Goal: Information Seeking & Learning: Check status

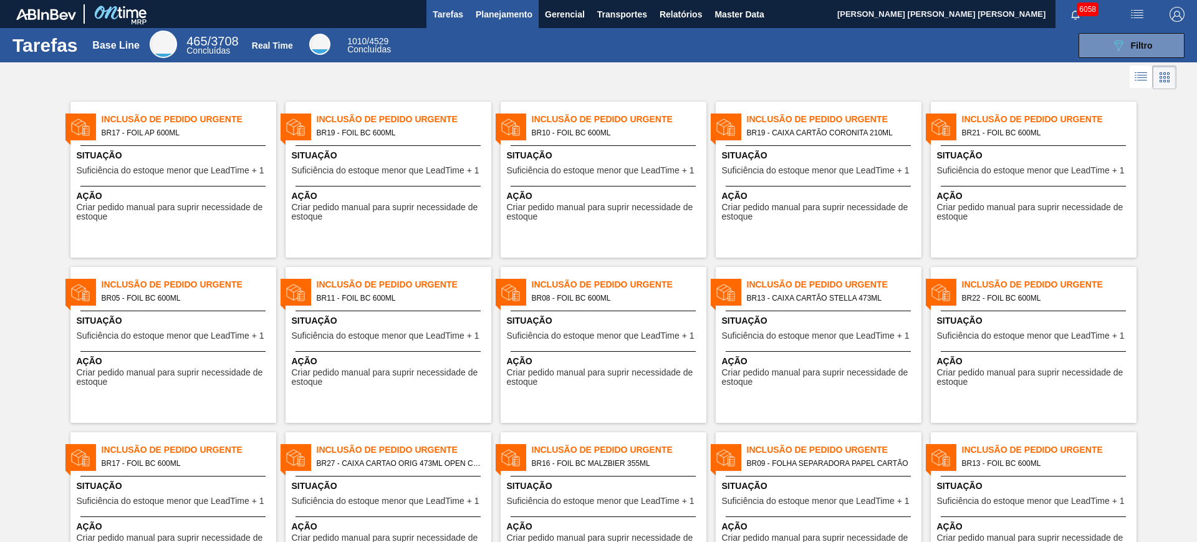
click at [511, 12] on span "Planejamento" at bounding box center [504, 14] width 57 height 15
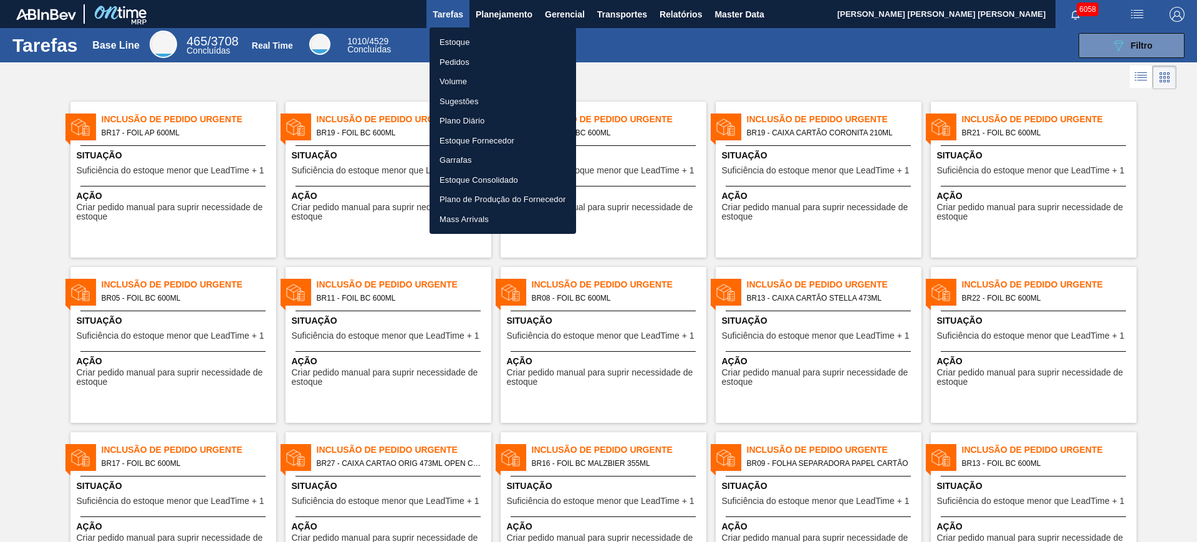
click at [495, 36] on li "Estoque" at bounding box center [503, 42] width 147 height 20
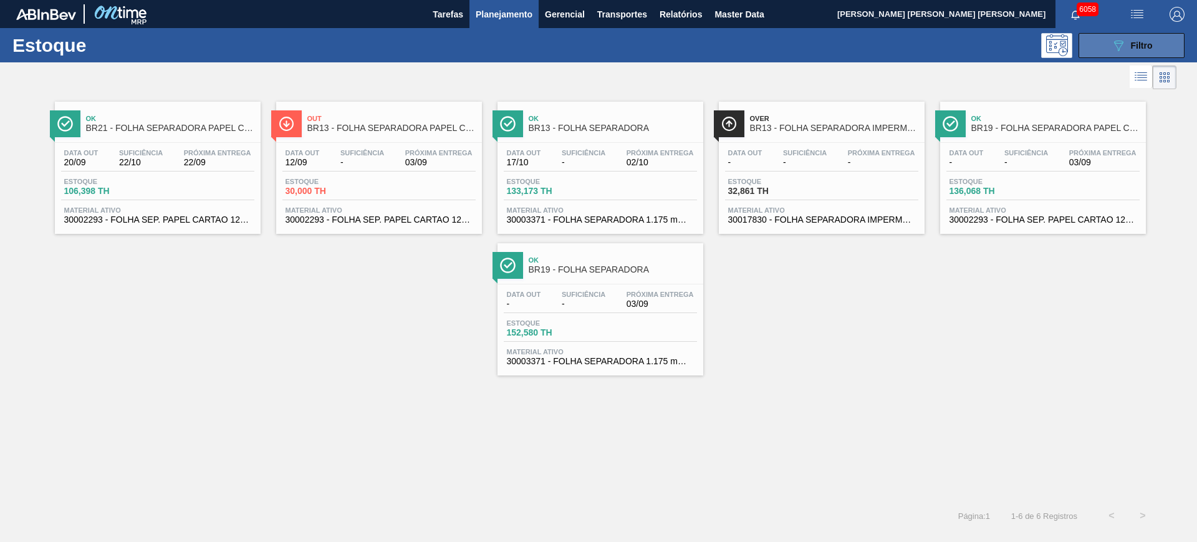
click at [1136, 47] on span "Filtro" at bounding box center [1142, 46] width 22 height 10
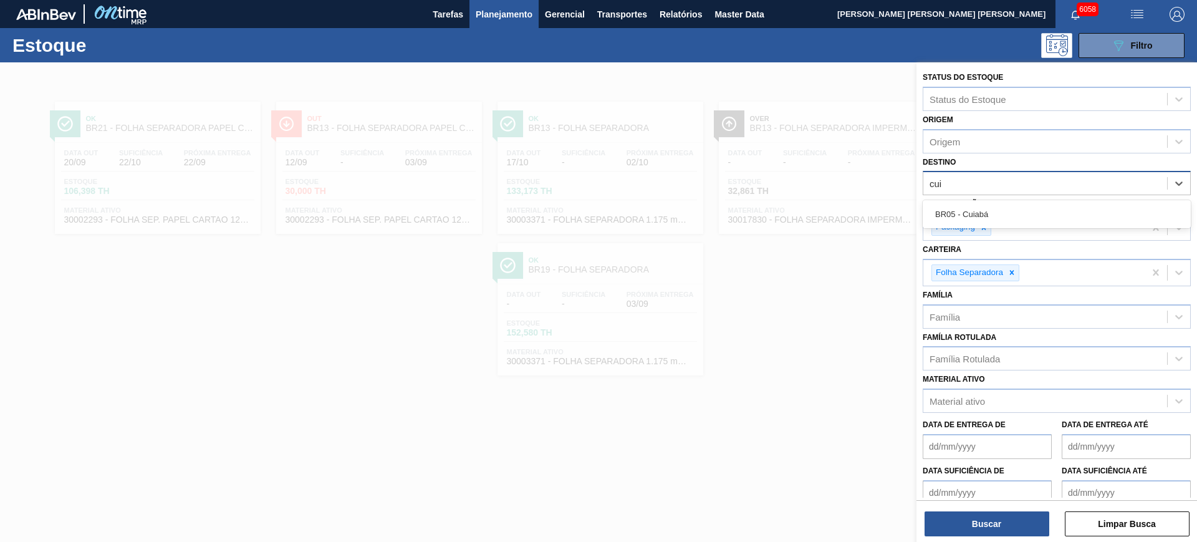
type input "cuia"
type input "cebr"
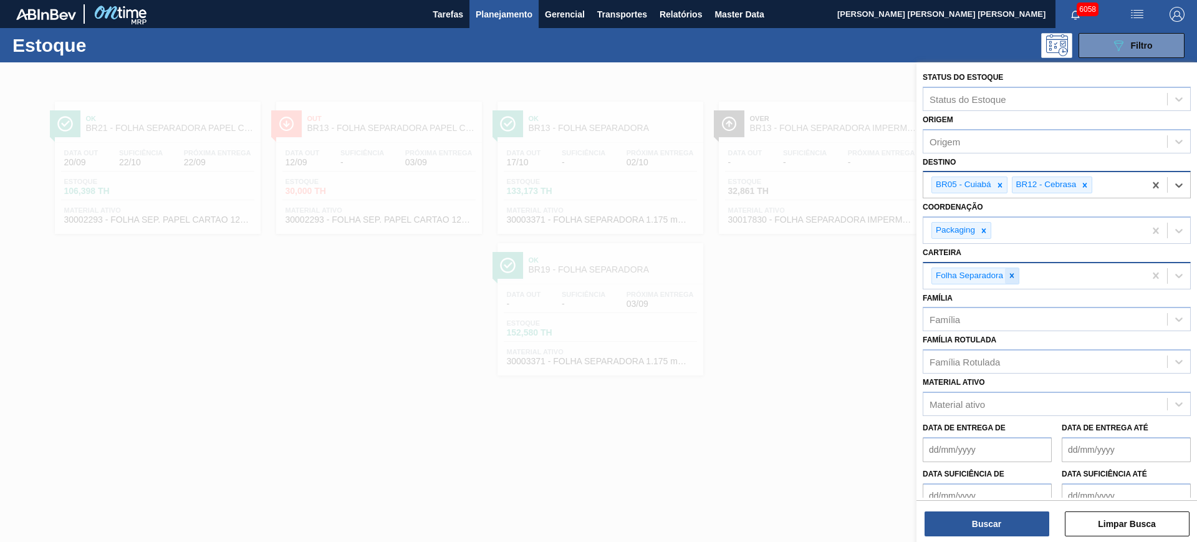
click at [1010, 275] on icon at bounding box center [1012, 275] width 9 height 9
click at [1020, 365] on div "Família Rotulada" at bounding box center [1045, 359] width 244 height 18
type Rotulada "bandeja de pa"
drag, startPoint x: 1007, startPoint y: 365, endPoint x: 958, endPoint y: 365, distance: 48.6
click at [958, 365] on div "Família Rotulada" at bounding box center [1045, 359] width 244 height 18
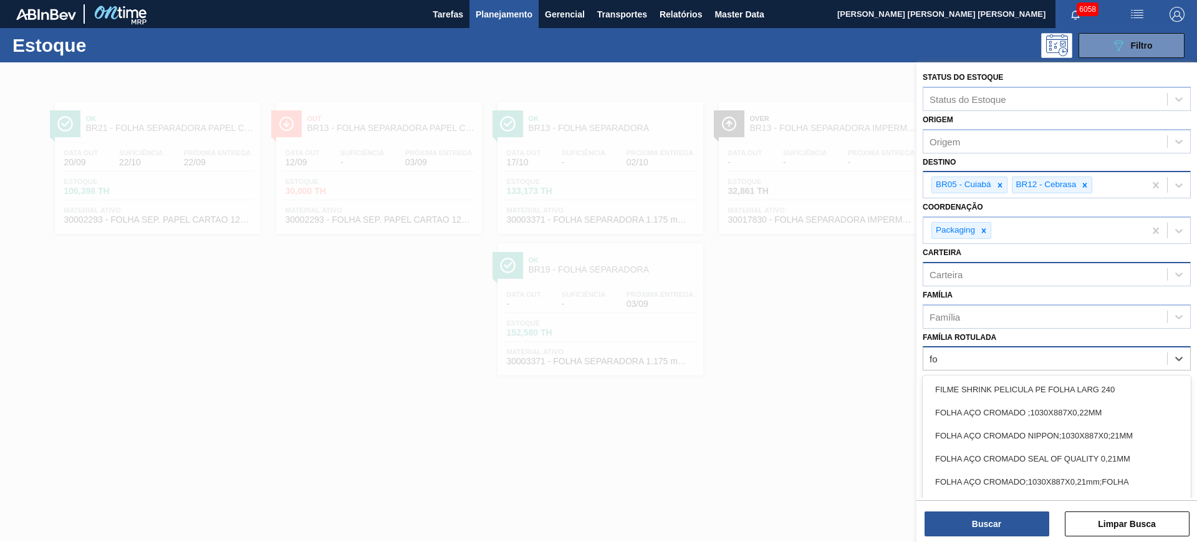
type Rotulada "f"
type Rotulada "v"
type Rotulada "bandeja p"
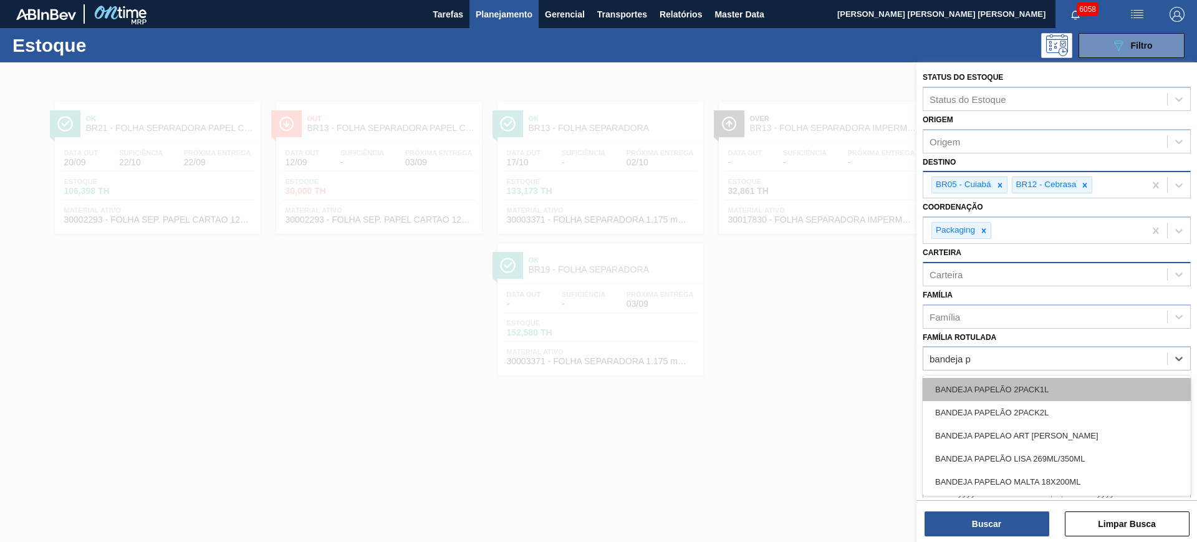
click at [991, 395] on div "BANDEJA PAPELÃO 2PACK1L" at bounding box center [1057, 389] width 268 height 23
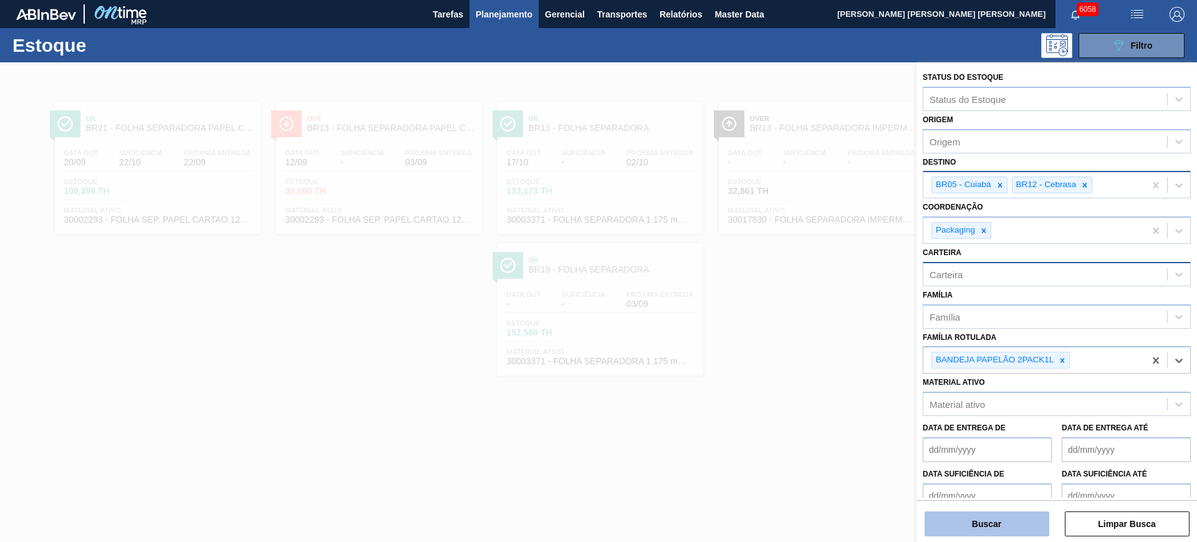
click at [1005, 521] on button "Buscar" at bounding box center [987, 523] width 125 height 25
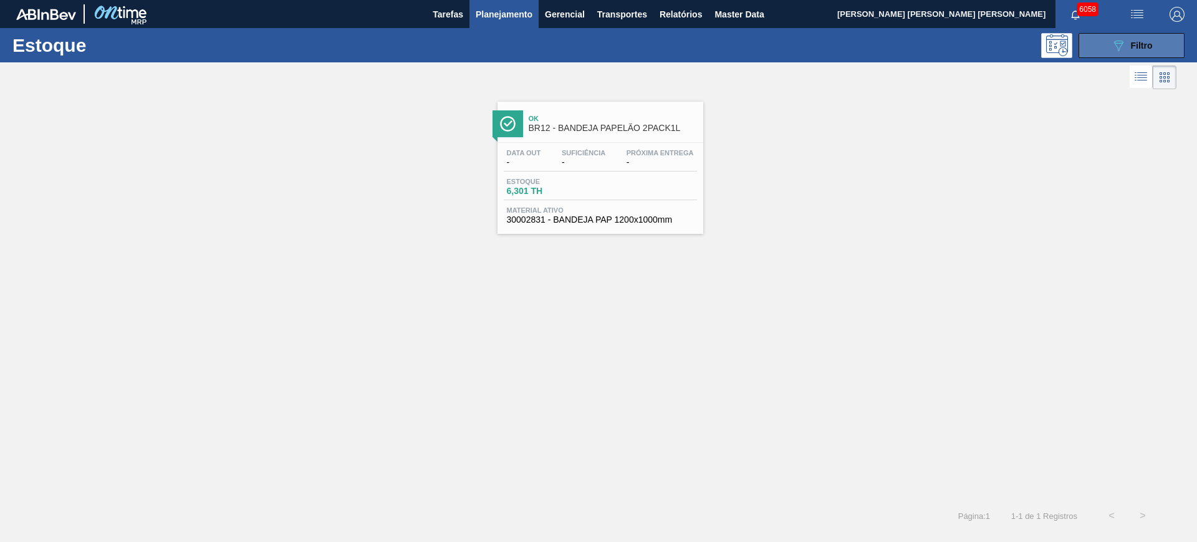
click at [1147, 42] on span "Filtro" at bounding box center [1142, 46] width 22 height 10
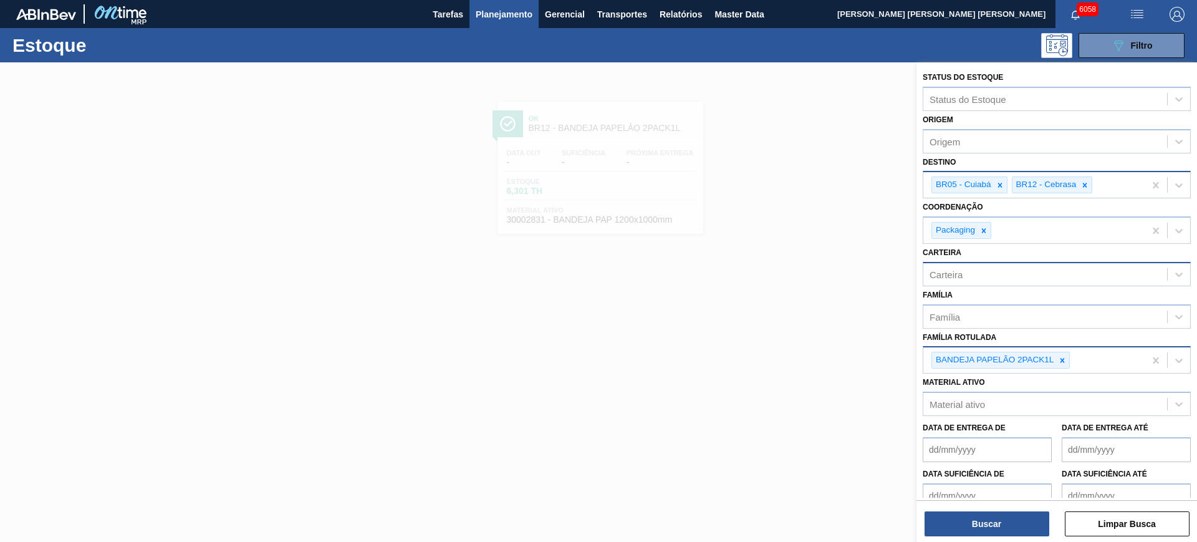
click at [1070, 361] on div "BANDEJA PAPELÃO 2PACK1L" at bounding box center [1000, 360] width 138 height 17
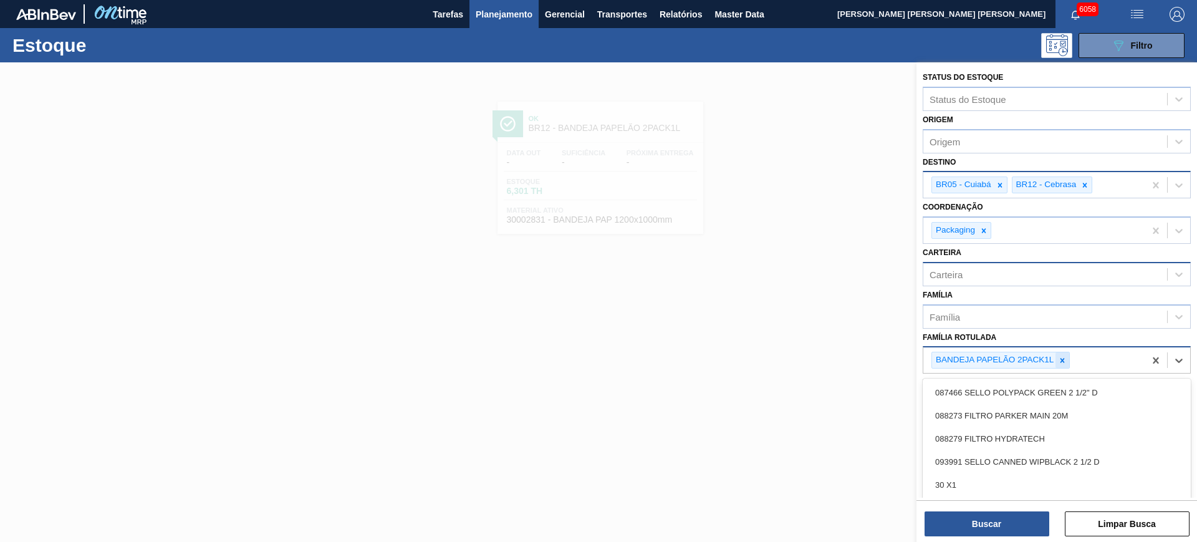
click at [1066, 358] on icon at bounding box center [1062, 360] width 9 height 9
click at [1054, 342] on div "Família Rotulada option BANDEJA PAPELÃO 2PACK1L, deselected. option 087466 SELL…" at bounding box center [1057, 350] width 268 height 42
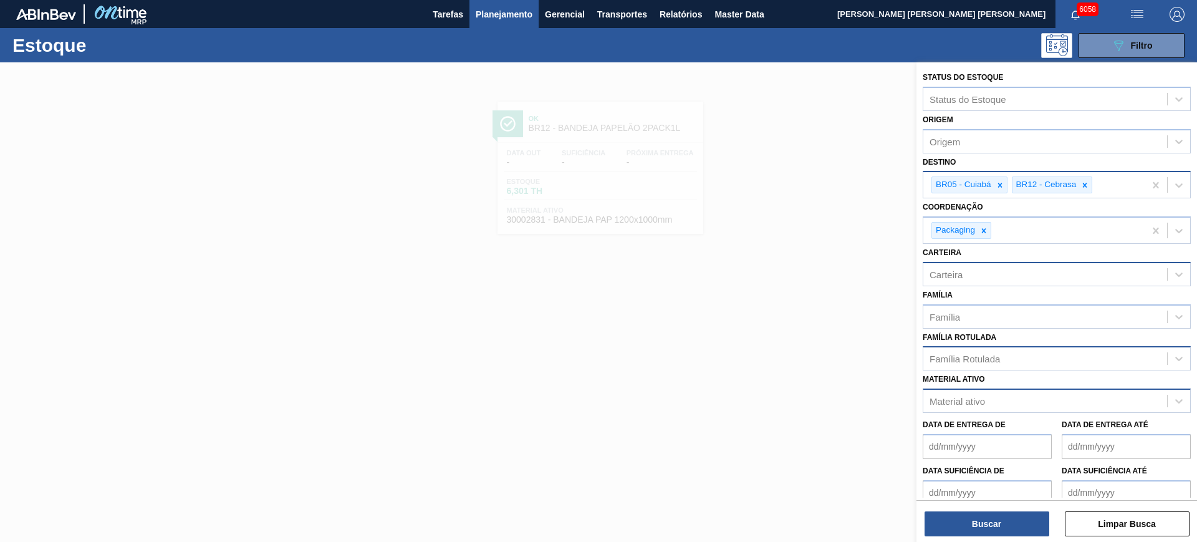
click at [1042, 397] on div "Material ativo" at bounding box center [1045, 401] width 244 height 18
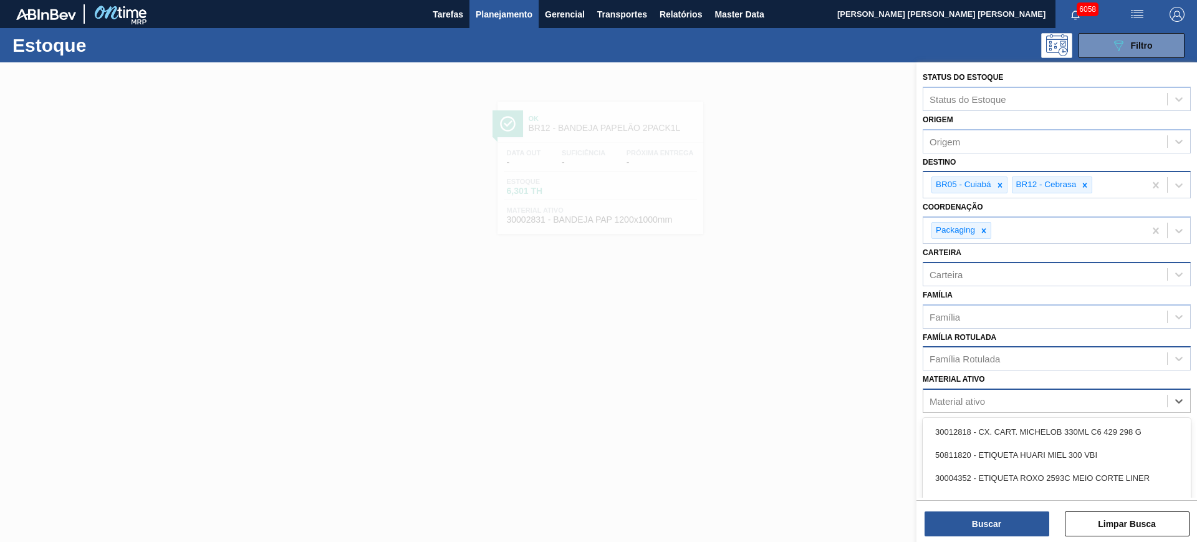
paste ativo "50356646"
type ativo "50356646"
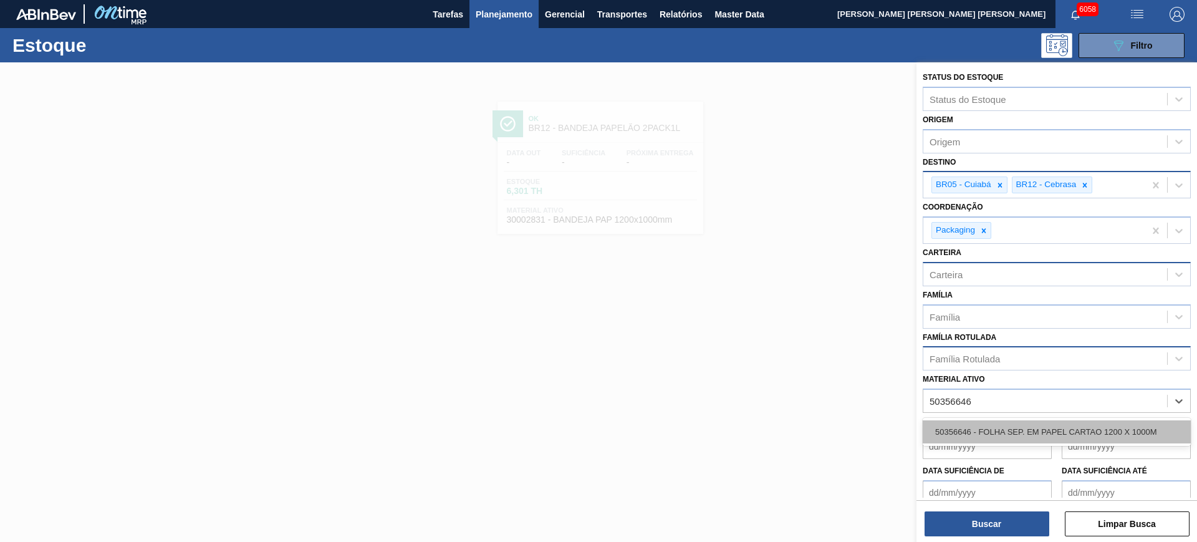
click at [1048, 428] on div "50356646 - FOLHA SEP. EM PAPEL CARTAO 1200 X 1000M" at bounding box center [1057, 431] width 268 height 23
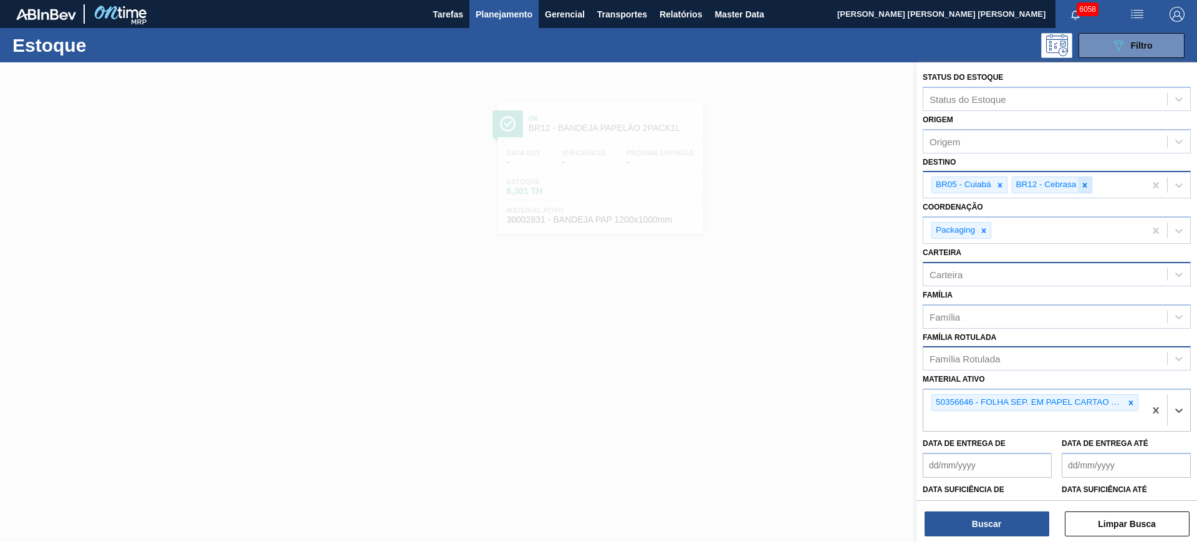
click at [1086, 188] on icon at bounding box center [1084, 185] width 9 height 9
click at [1006, 183] on div at bounding box center [1000, 185] width 14 height 16
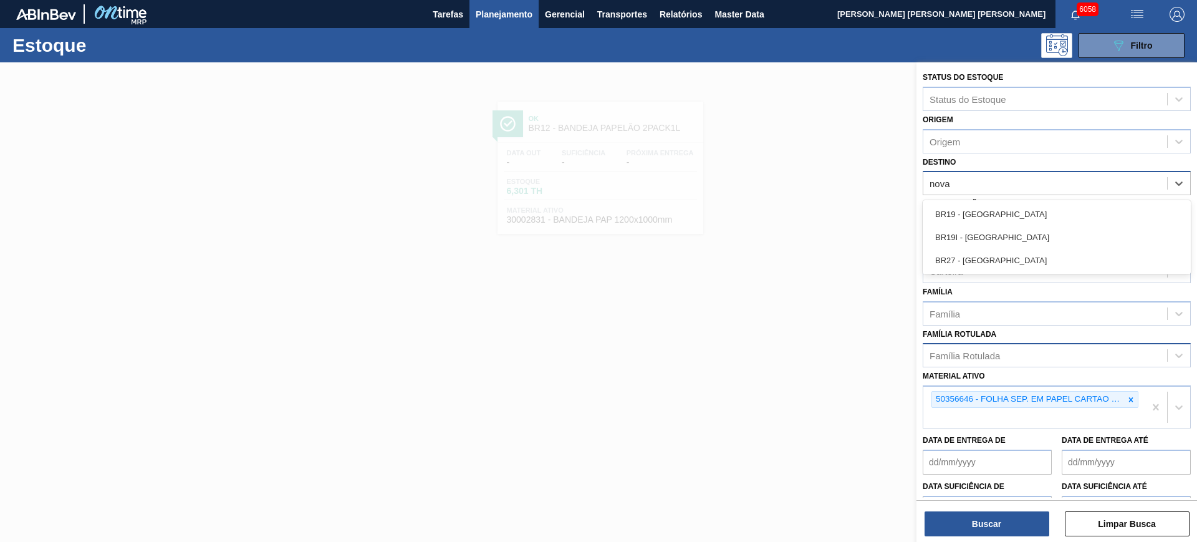
type input "nova r"
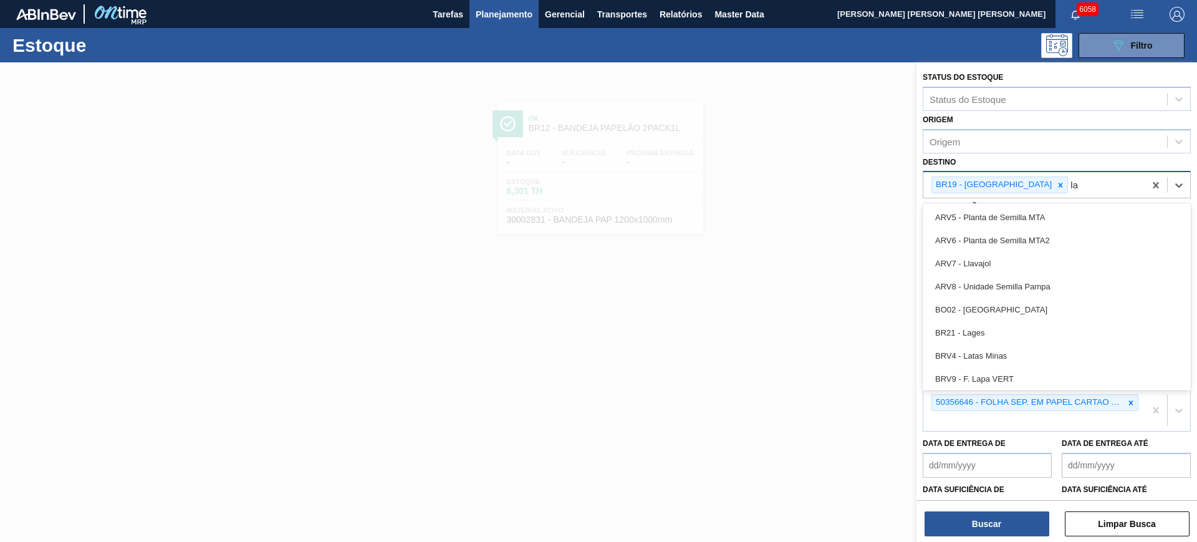
type input "lag"
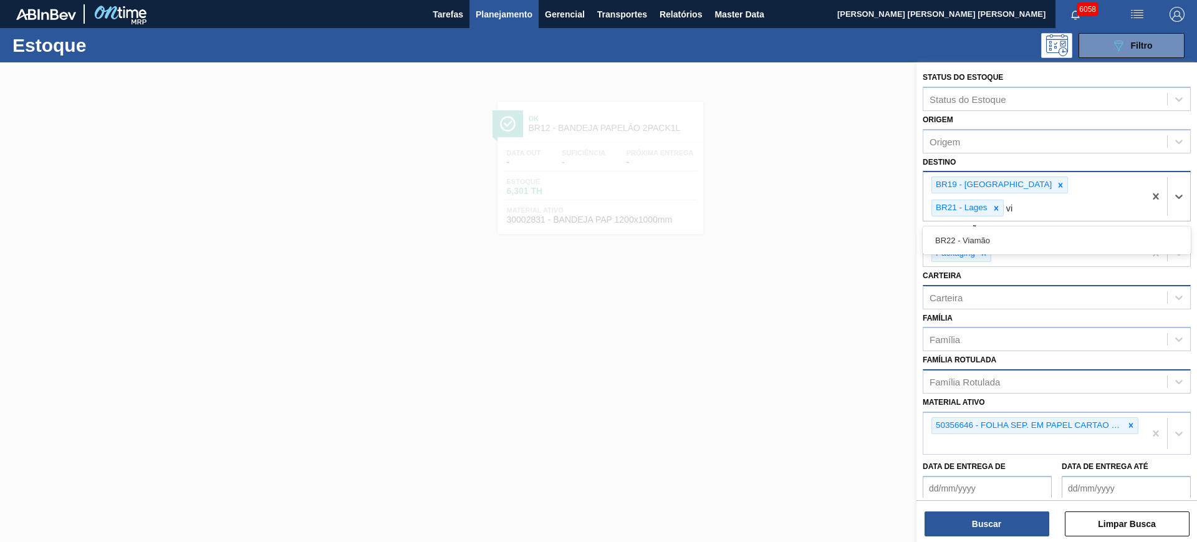
type input "v"
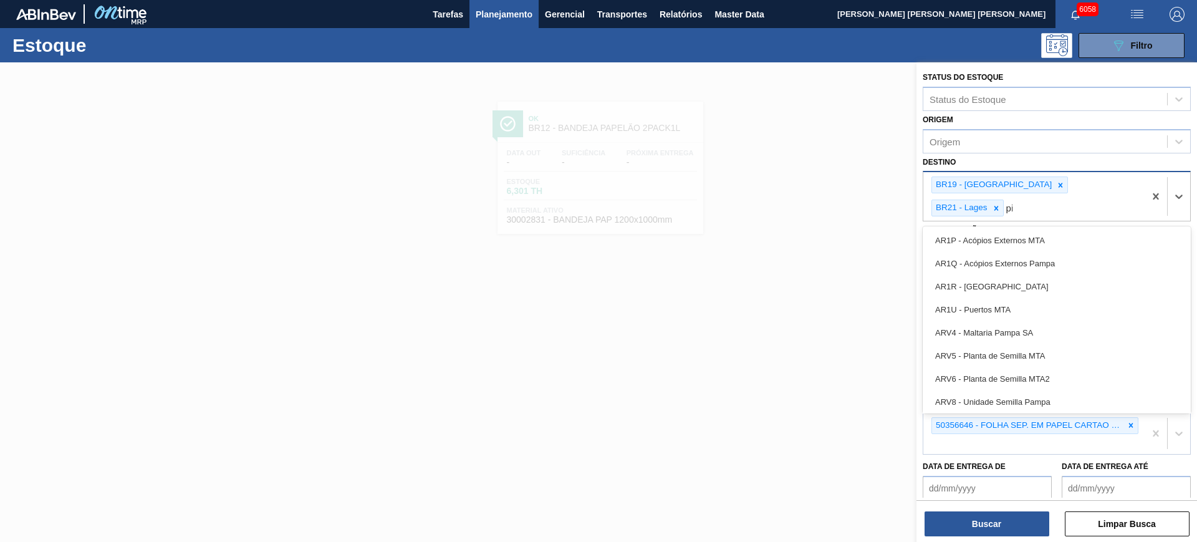
type input "pir"
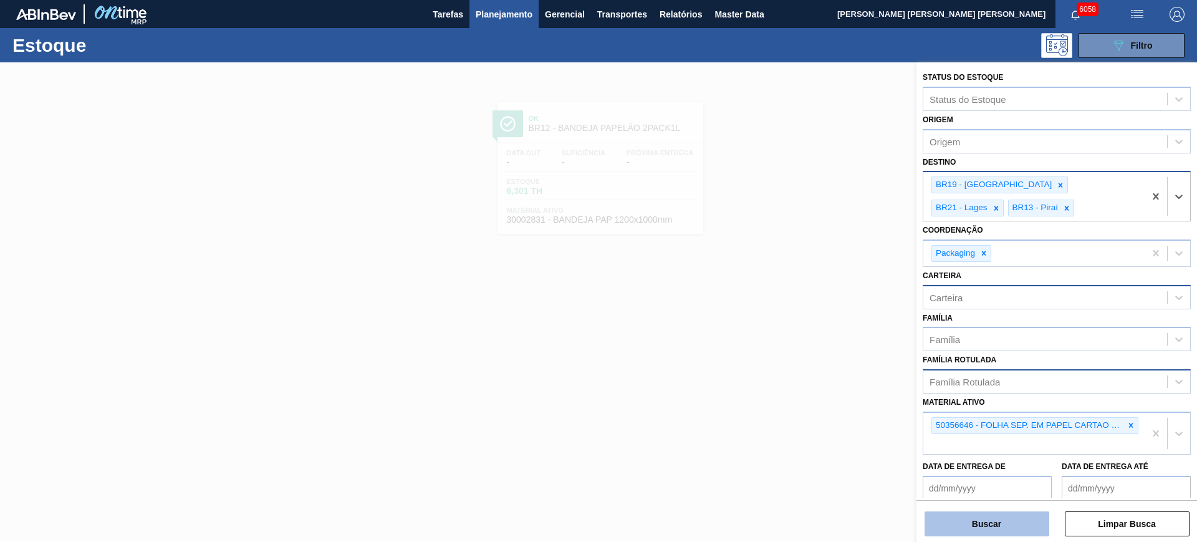
click at [1033, 520] on button "Buscar" at bounding box center [987, 523] width 125 height 25
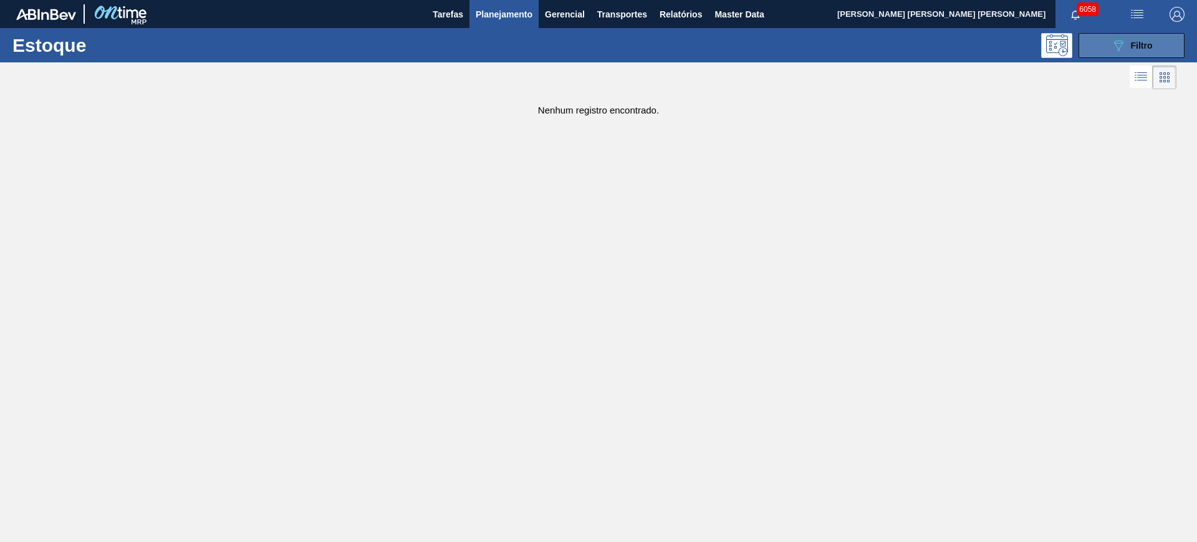
click at [1158, 43] on button "089F7B8B-B2A5-4AFE-B5C0-19BA573D28AC Filtro" at bounding box center [1132, 45] width 106 height 25
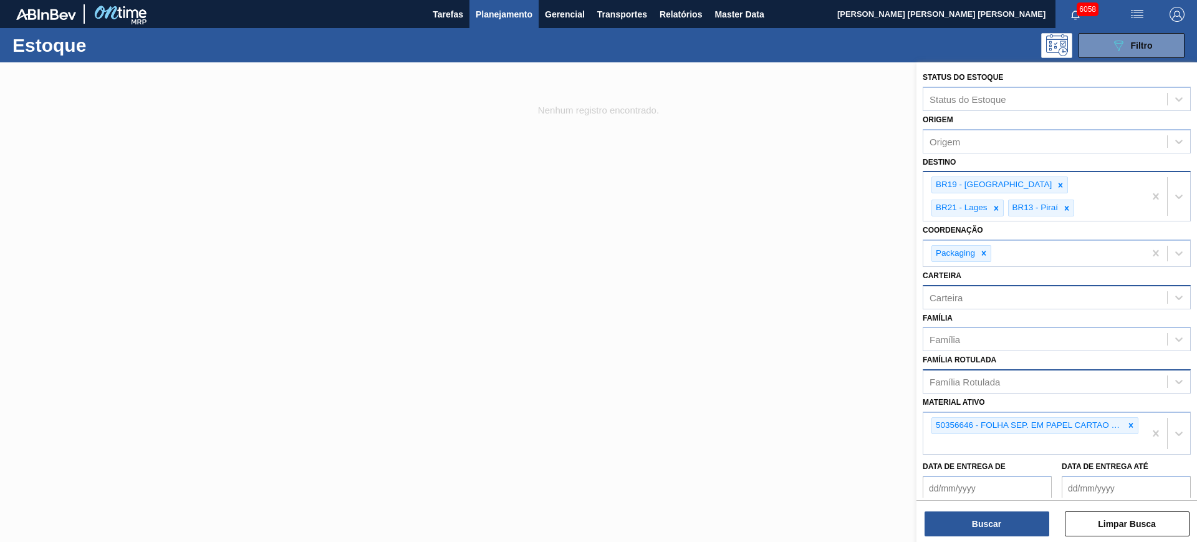
click at [1005, 382] on div "Família Rotulada" at bounding box center [1045, 382] width 244 height 18
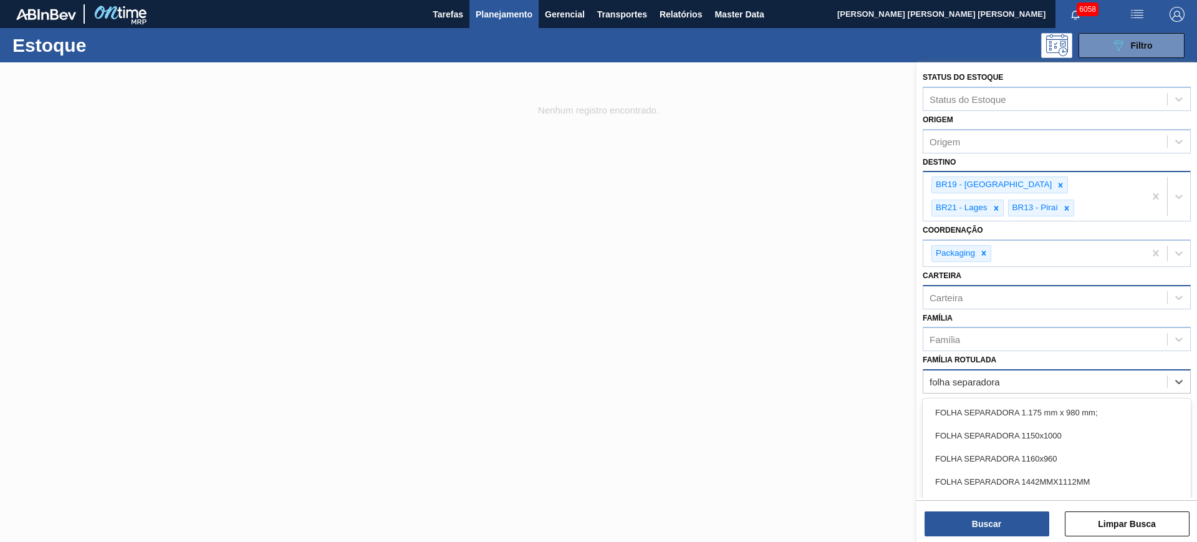
type Rotulada "folha separadora p"
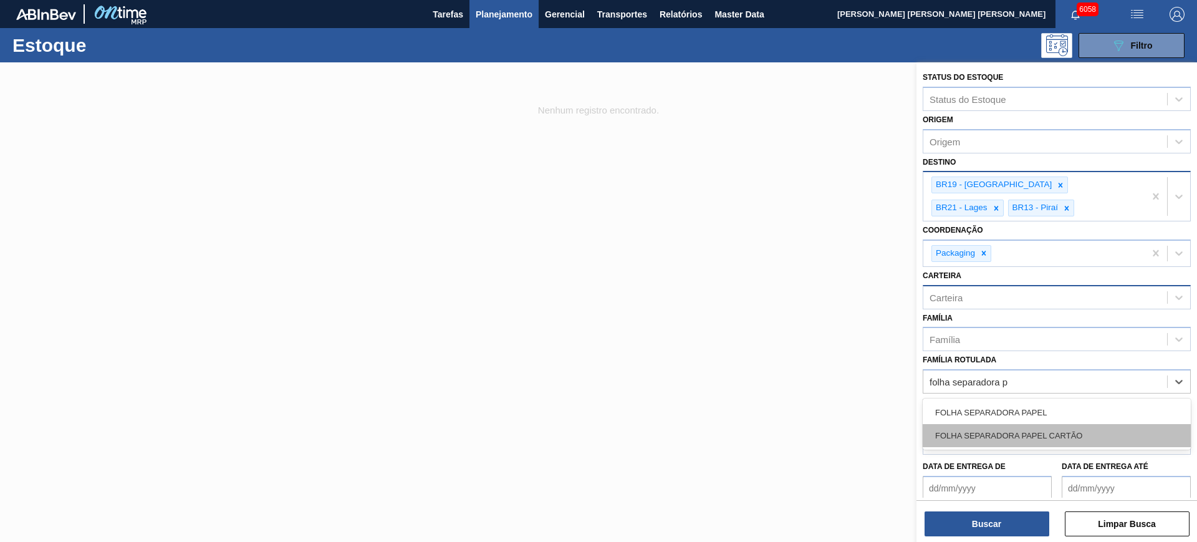
click at [1016, 430] on div "FOLHA SEPARADORA PAPEL CARTÃO" at bounding box center [1057, 435] width 268 height 23
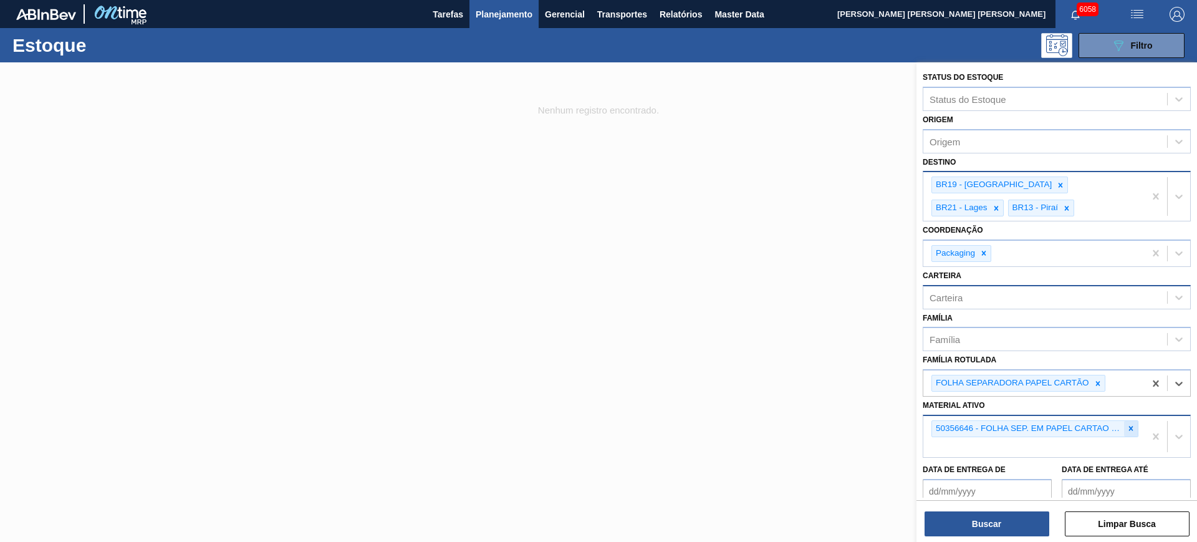
click at [1124, 434] on div at bounding box center [1131, 429] width 14 height 16
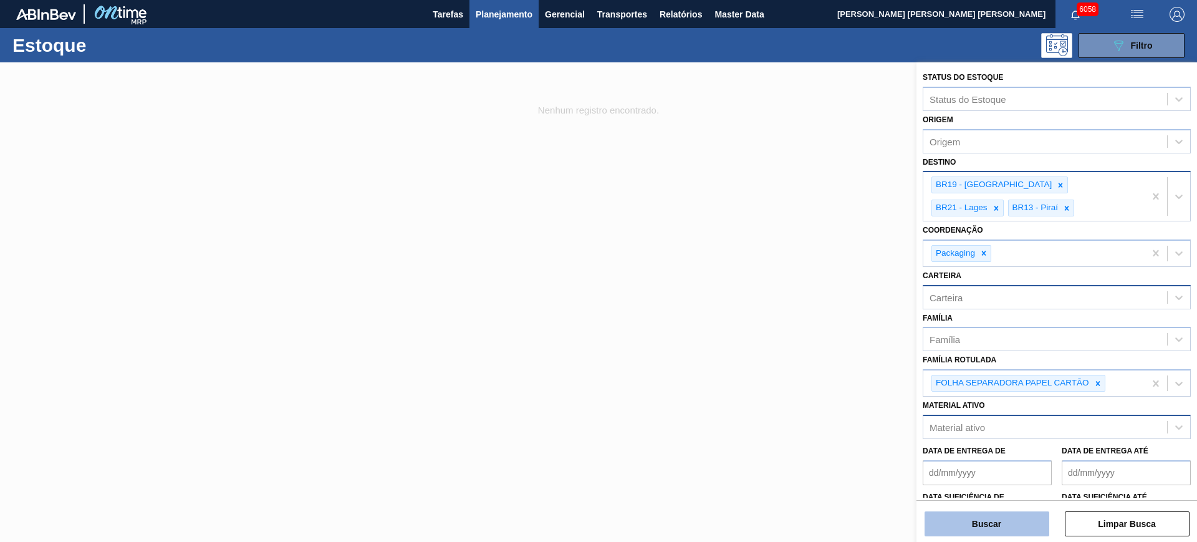
click at [1022, 523] on button "Buscar" at bounding box center [987, 523] width 125 height 25
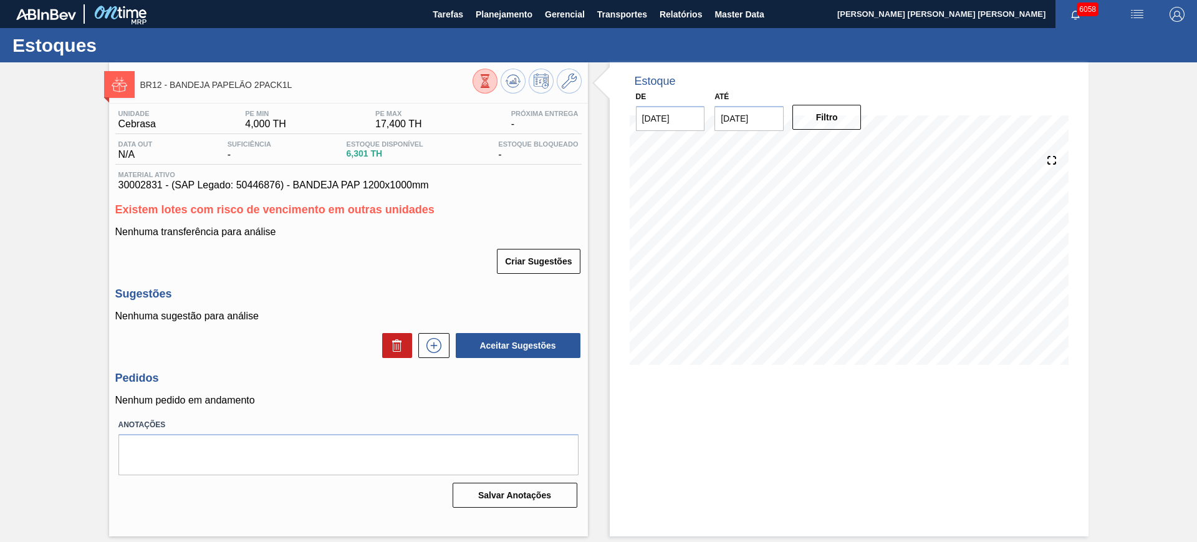
click at [403, 187] on span "30002831 - (SAP Legado: 50446876) - BANDEJA PAP 1200x1000mm" at bounding box center [348, 185] width 460 height 11
copy span "30002831 - (SAP Legado: 50446876) - BANDEJA PAP 1200x1000mm"
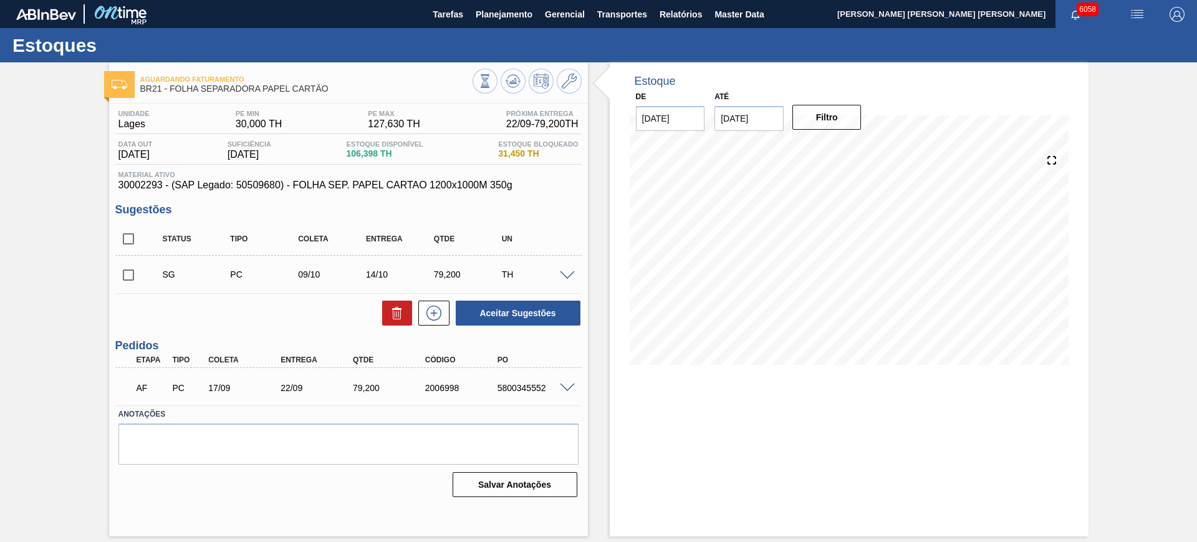
click at [759, 122] on input "[DATE]" at bounding box center [748, 118] width 69 height 25
click at [855, 148] on button "Next Month" at bounding box center [854, 148] width 9 height 9
click at [851, 290] on div "6" at bounding box center [850, 289] width 17 height 17
type input "06/12/2025"
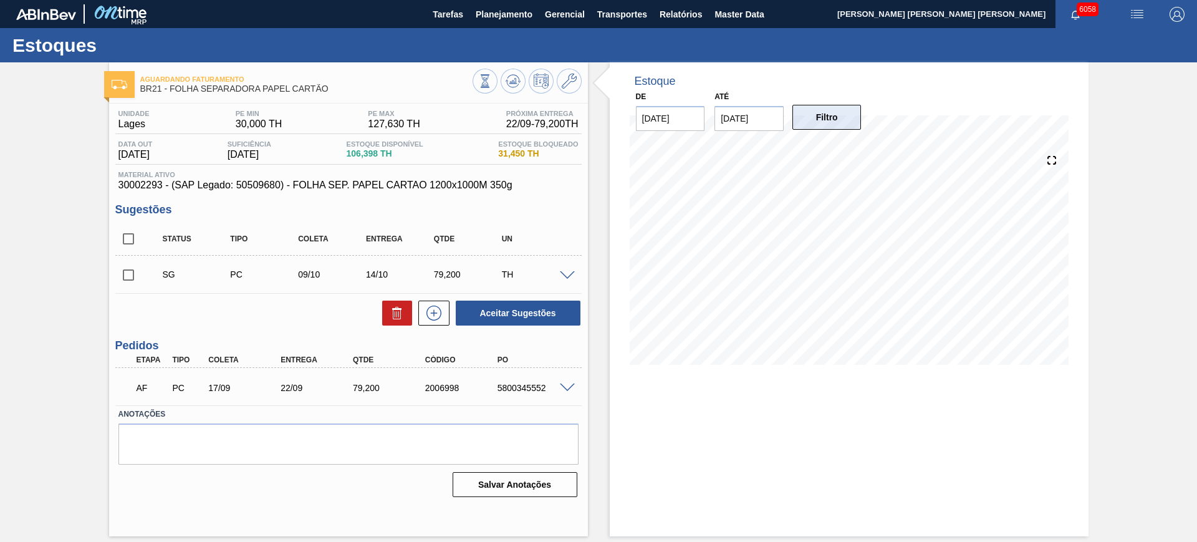
click at [841, 122] on button "Filtro" at bounding box center [826, 117] width 69 height 25
click at [130, 238] on input "checkbox" at bounding box center [128, 239] width 26 height 26
checkbox input "true"
click at [508, 304] on button "Aceitar Sugestões" at bounding box center [518, 313] width 125 height 25
checkbox input "false"
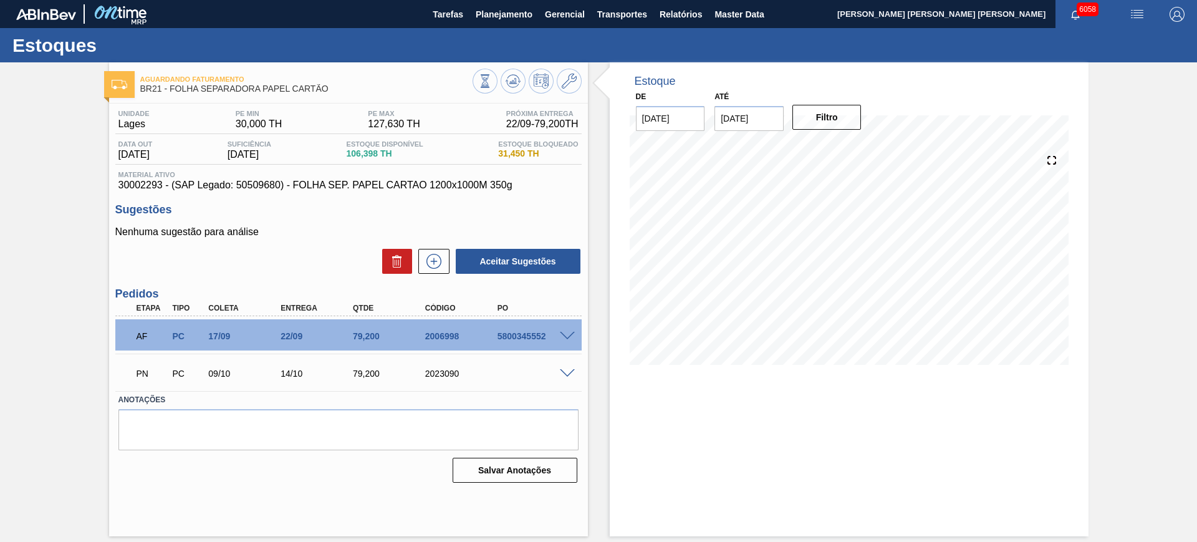
click at [569, 335] on span at bounding box center [567, 336] width 15 height 9
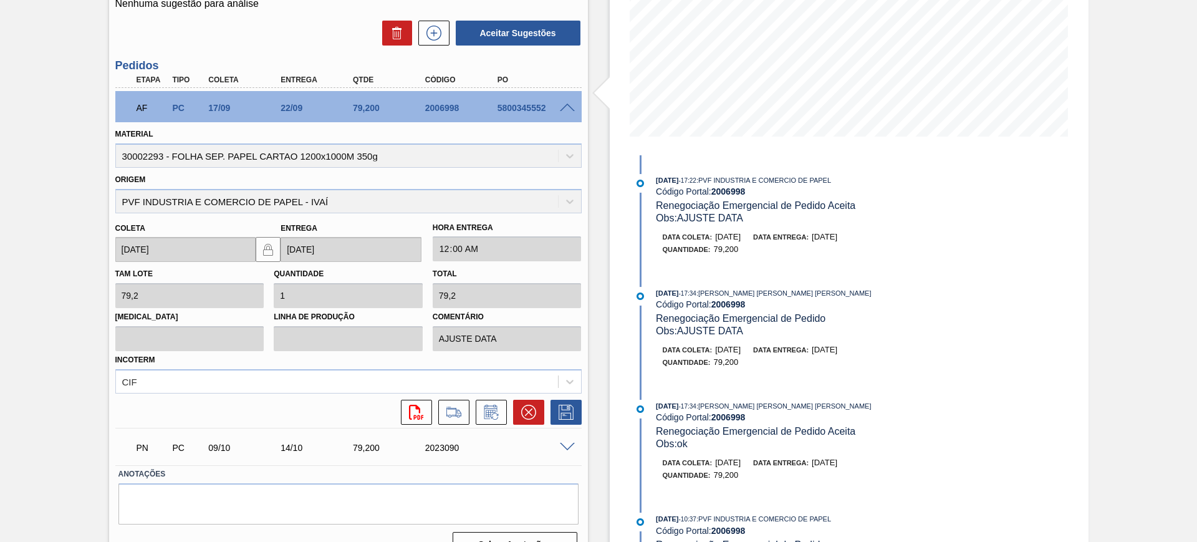
scroll to position [234, 0]
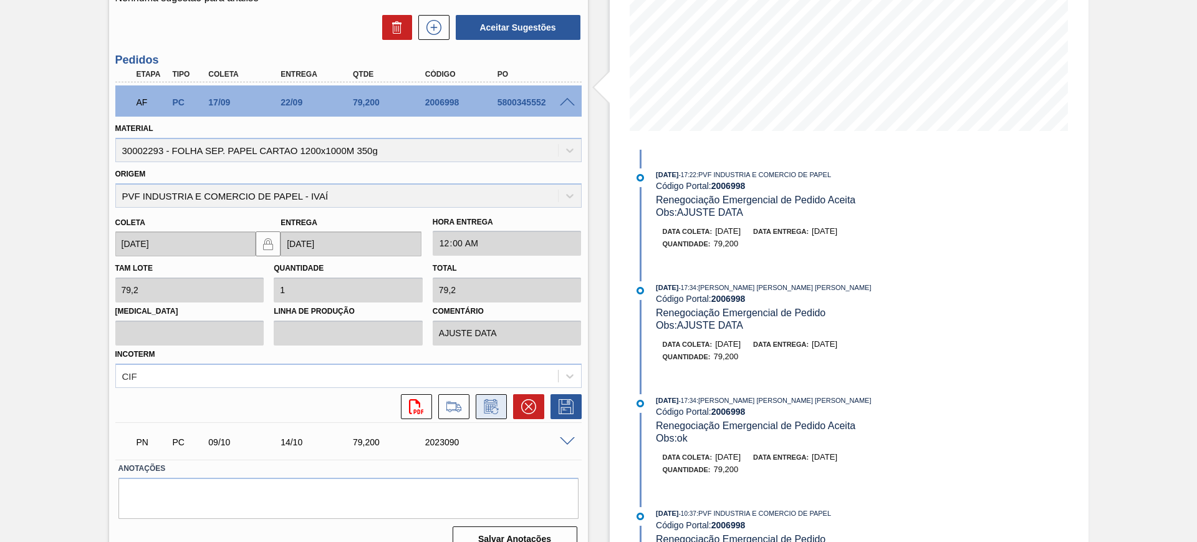
click at [494, 405] on icon at bounding box center [490, 407] width 9 height 7
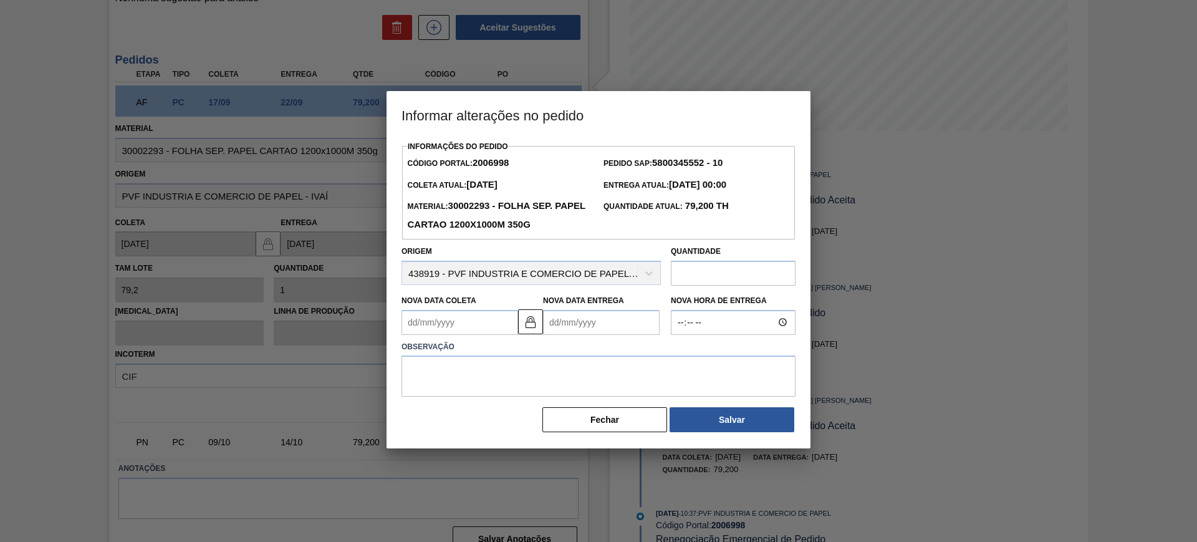
click at [593, 320] on Entrega2006998 "Nova Data Entrega" at bounding box center [601, 322] width 117 height 25
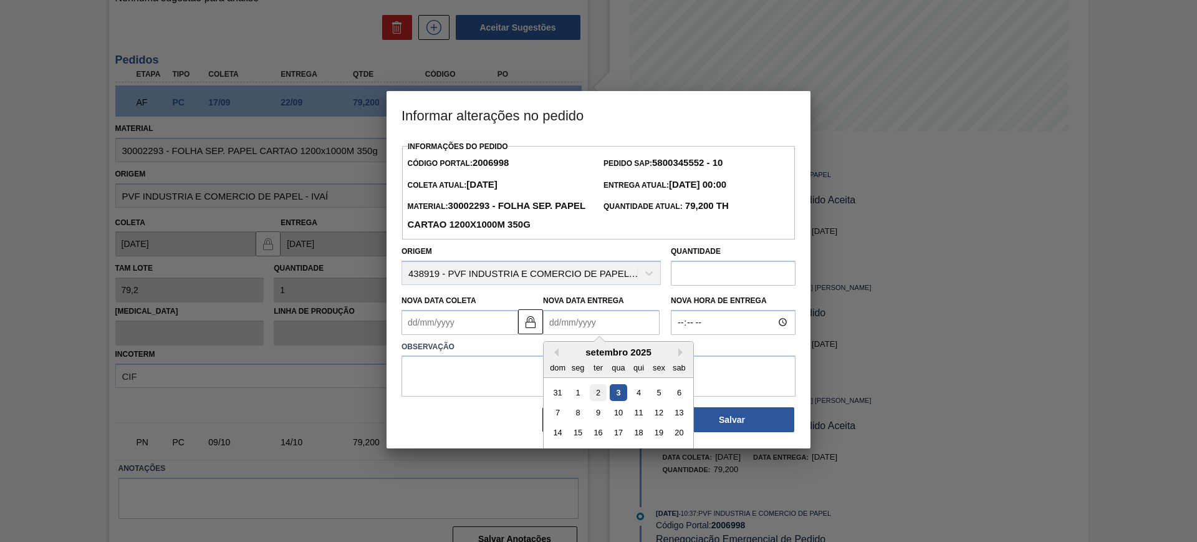
scroll to position [42, 0]
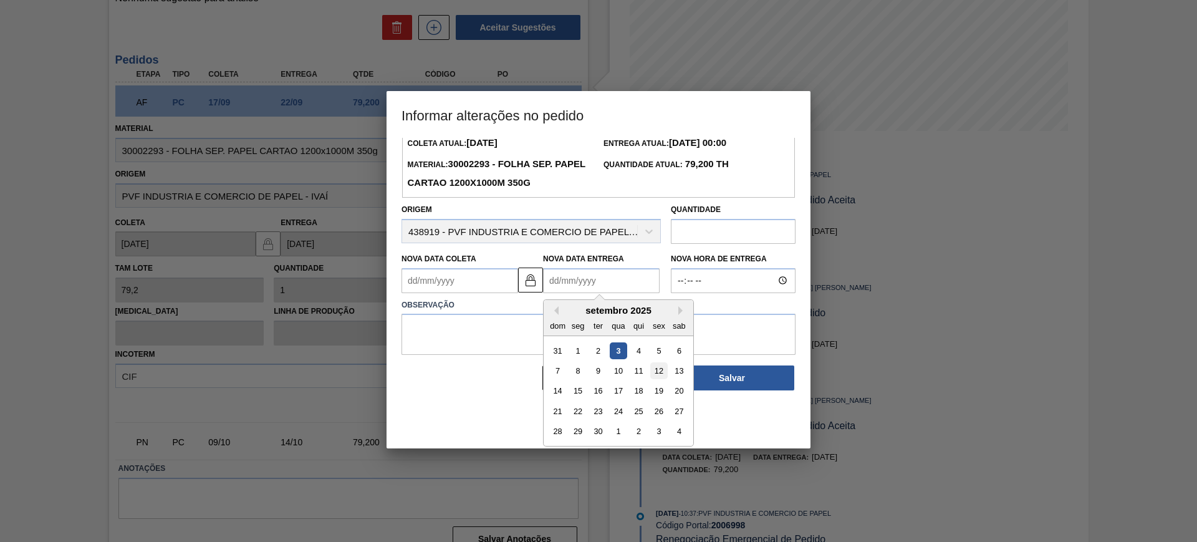
click at [662, 372] on div "12" at bounding box center [658, 370] width 17 height 17
type Coleta2006998 "07/09/2025"
type Entrega2006998 "[DATE]"
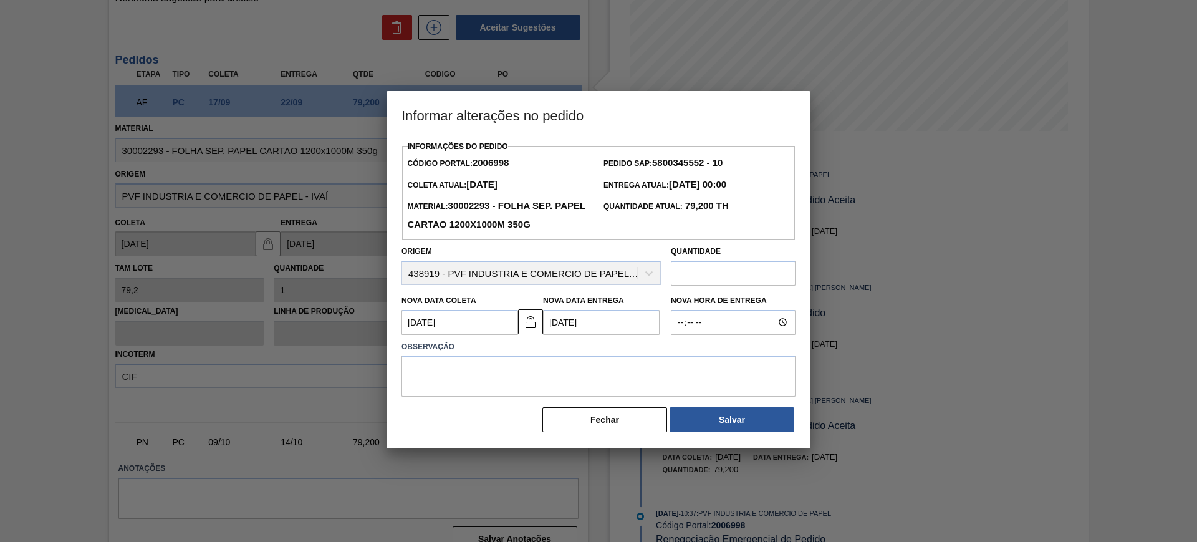
scroll to position [0, 0]
click at [641, 370] on textarea at bounding box center [599, 375] width 394 height 41
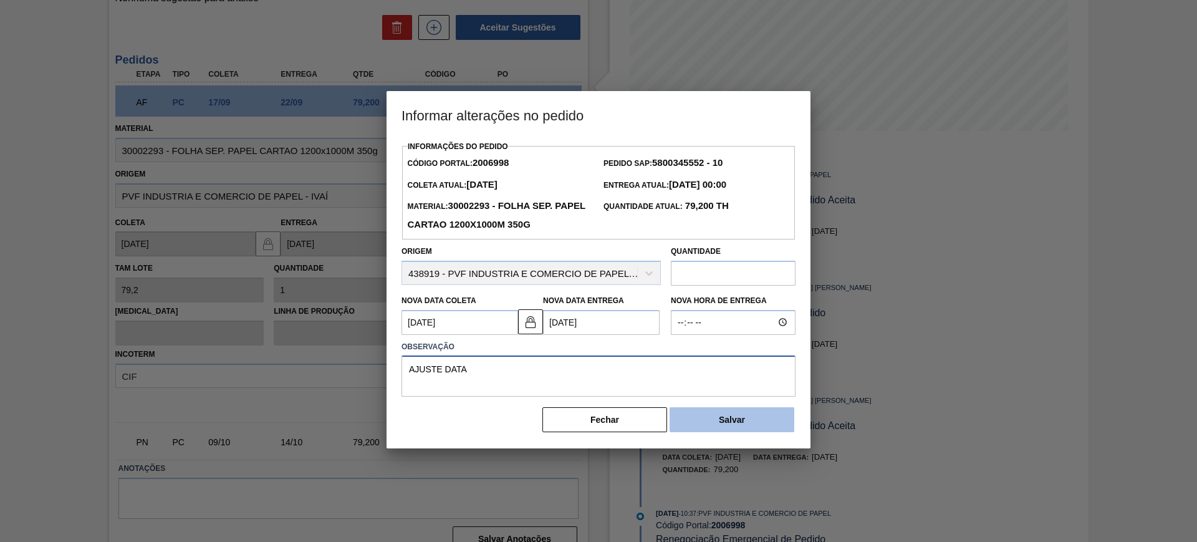
type textarea "AJUSTE DATA"
click at [769, 423] on button "Salvar" at bounding box center [732, 419] width 125 height 25
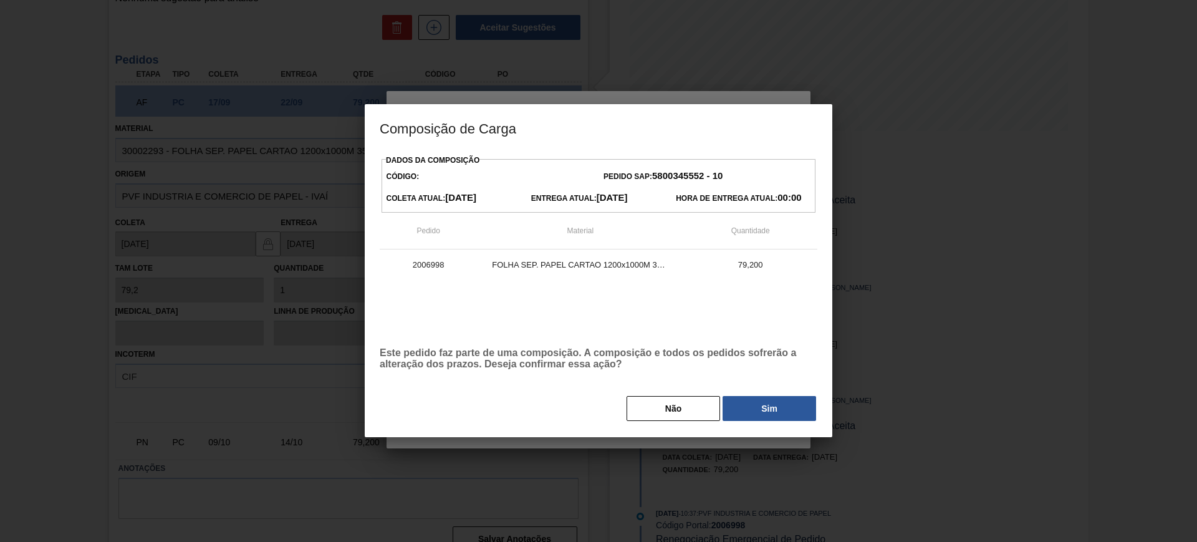
click at [774, 405] on button "Sim" at bounding box center [770, 408] width 94 height 25
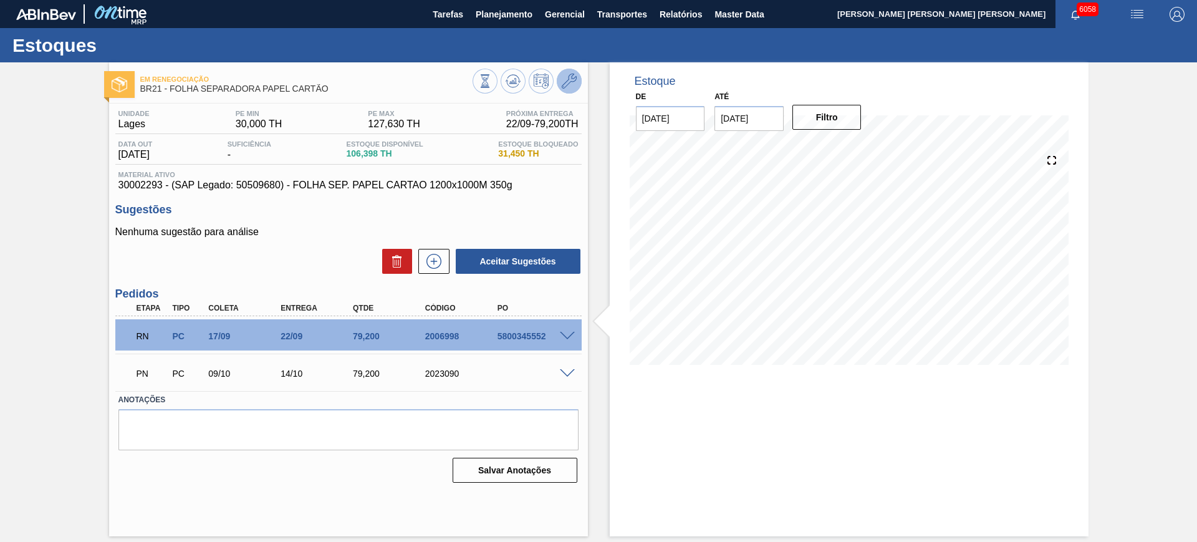
click at [570, 80] on icon at bounding box center [569, 81] width 15 height 15
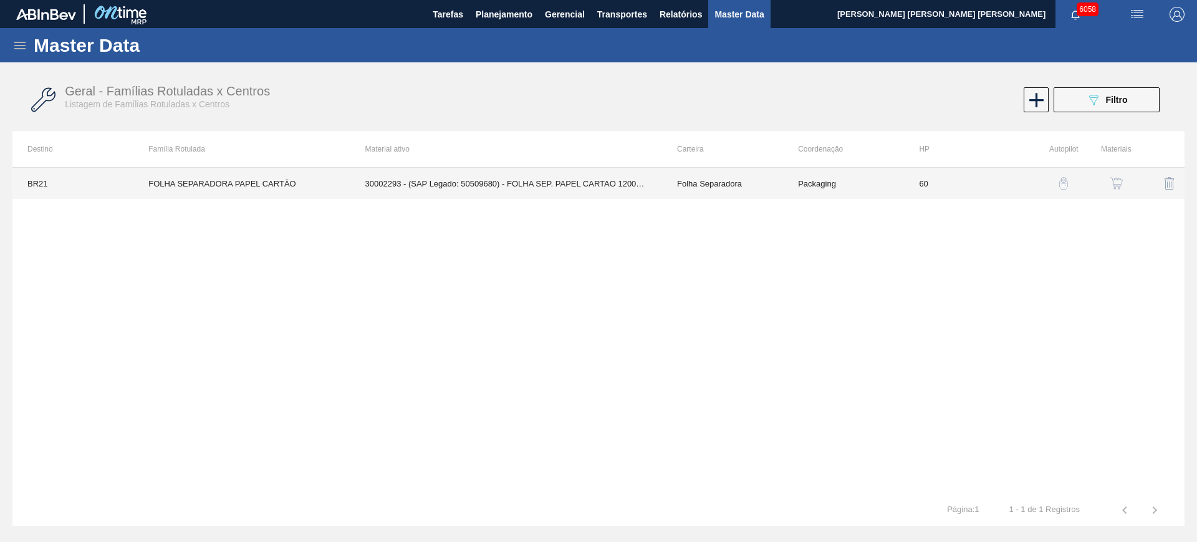
click at [534, 170] on td "30002293 - (SAP Legado: 50509680) - FOLHA SEP. PAPEL CARTAO 1200x1000M 350g" at bounding box center [506, 183] width 312 height 31
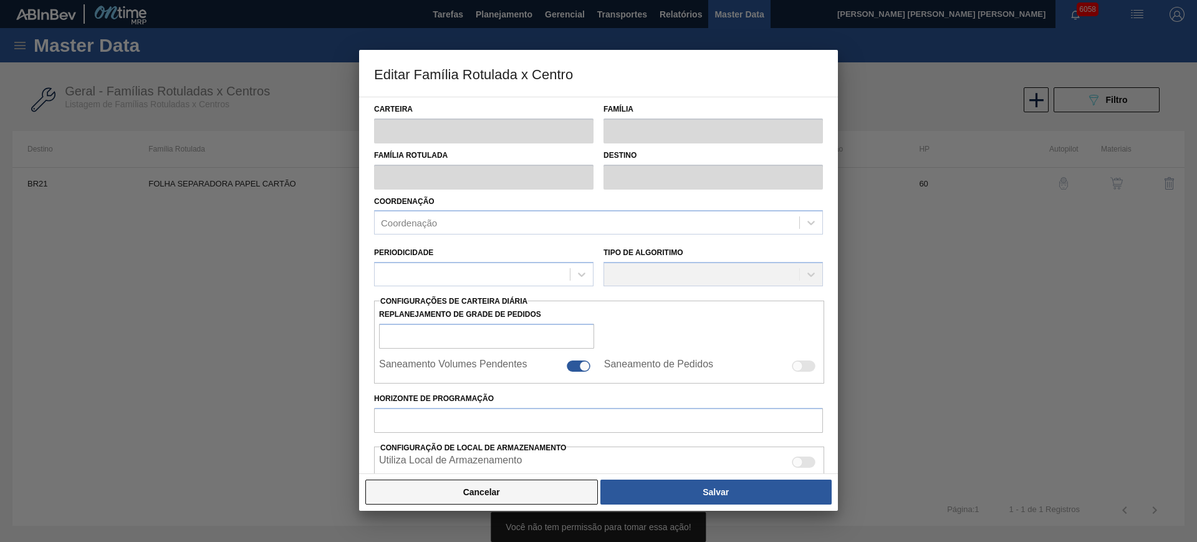
click at [525, 493] on button "Cancelar" at bounding box center [481, 491] width 233 height 25
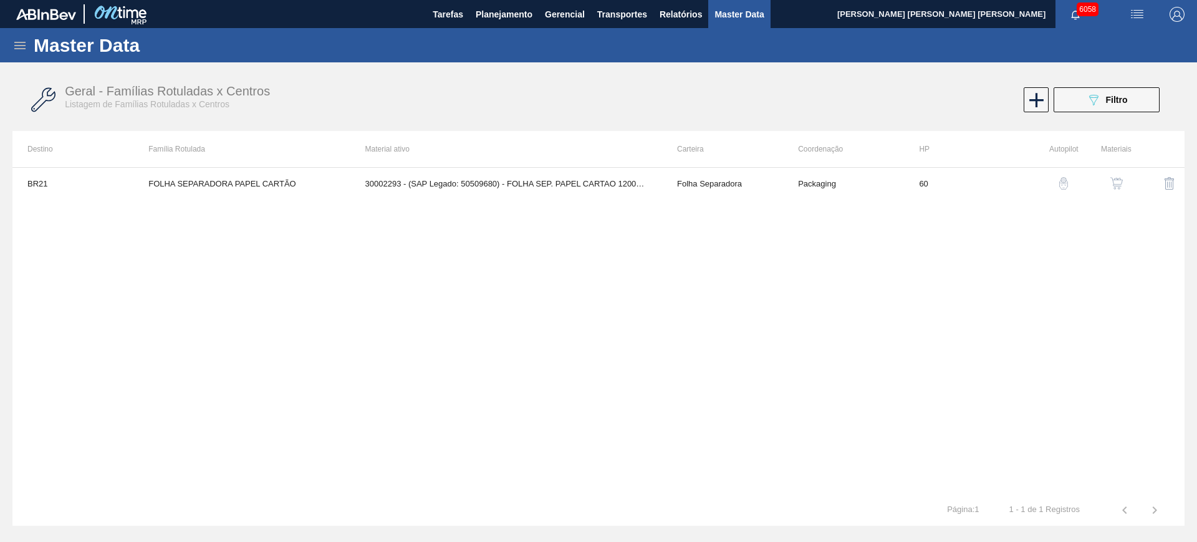
click at [1125, 178] on button "button" at bounding box center [1117, 183] width 30 height 30
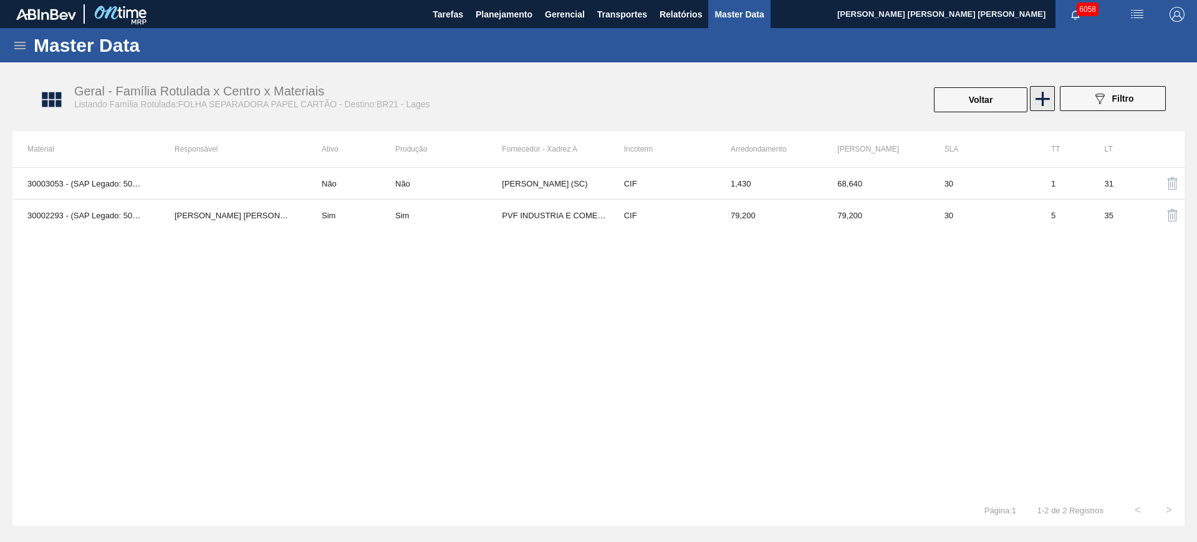
click at [1050, 104] on icon at bounding box center [1043, 99] width 24 height 24
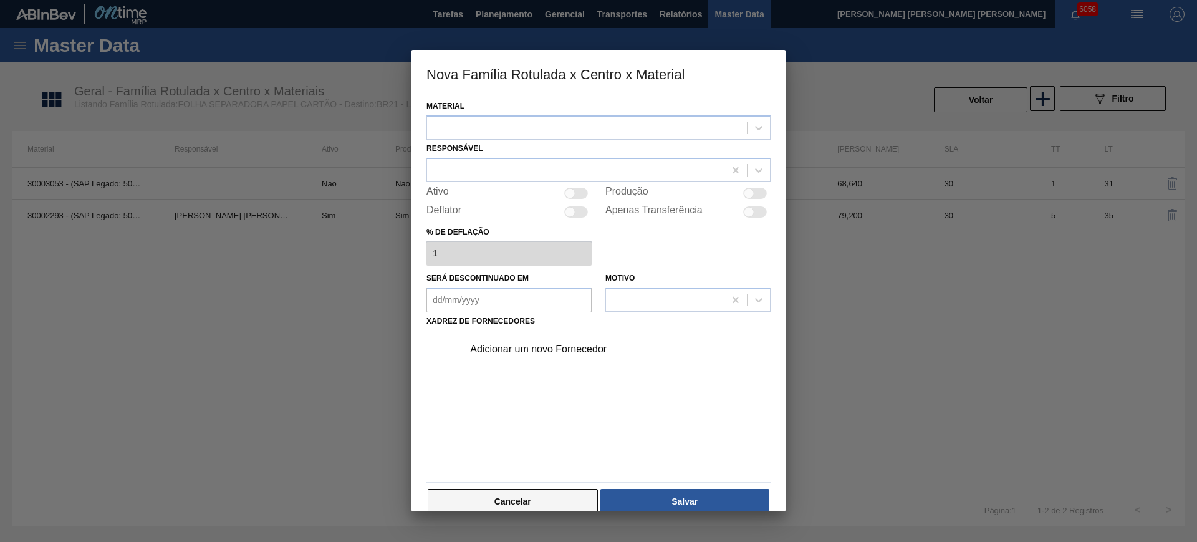
click at [533, 491] on button "Cancelar" at bounding box center [513, 501] width 170 height 25
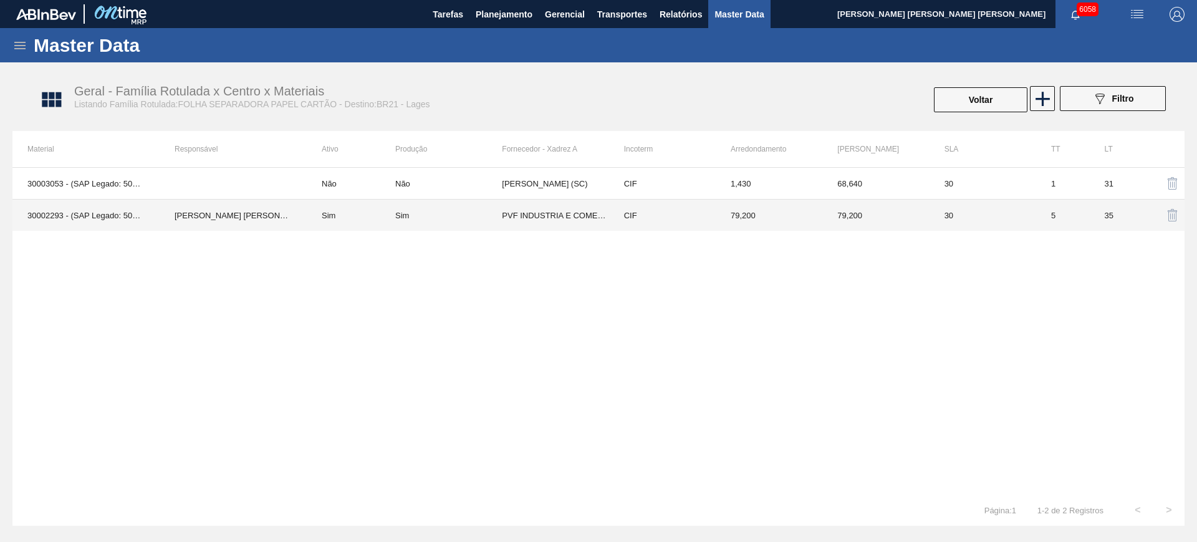
click at [437, 214] on div "Sim" at bounding box center [448, 215] width 107 height 9
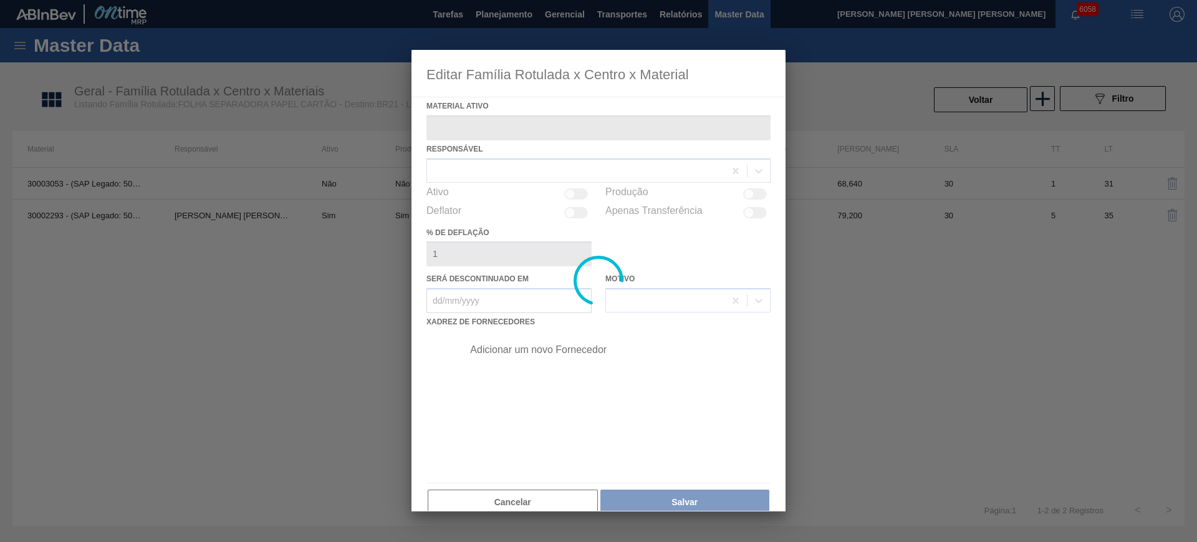
type ativo "30002293 - (SAP Legado: 50509680) - FOLHA SEP. PAPEL CARTAO 1200x1000M 350g"
checkbox input "true"
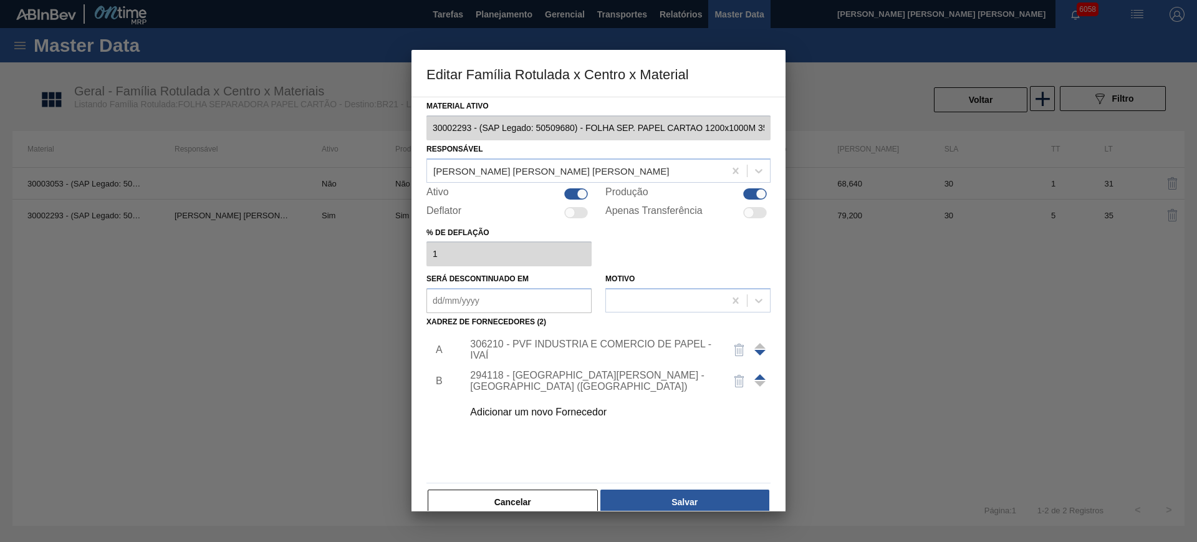
click at [546, 414] on div "Adicionar um novo Fornecedor" at bounding box center [592, 412] width 244 height 11
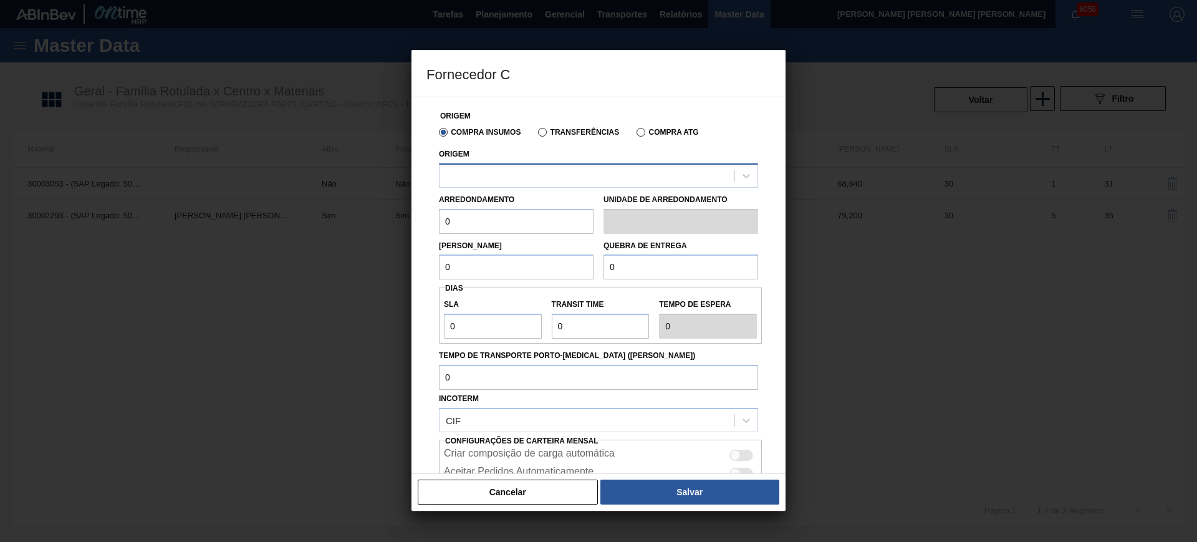
click at [521, 184] on div at bounding box center [587, 175] width 295 height 18
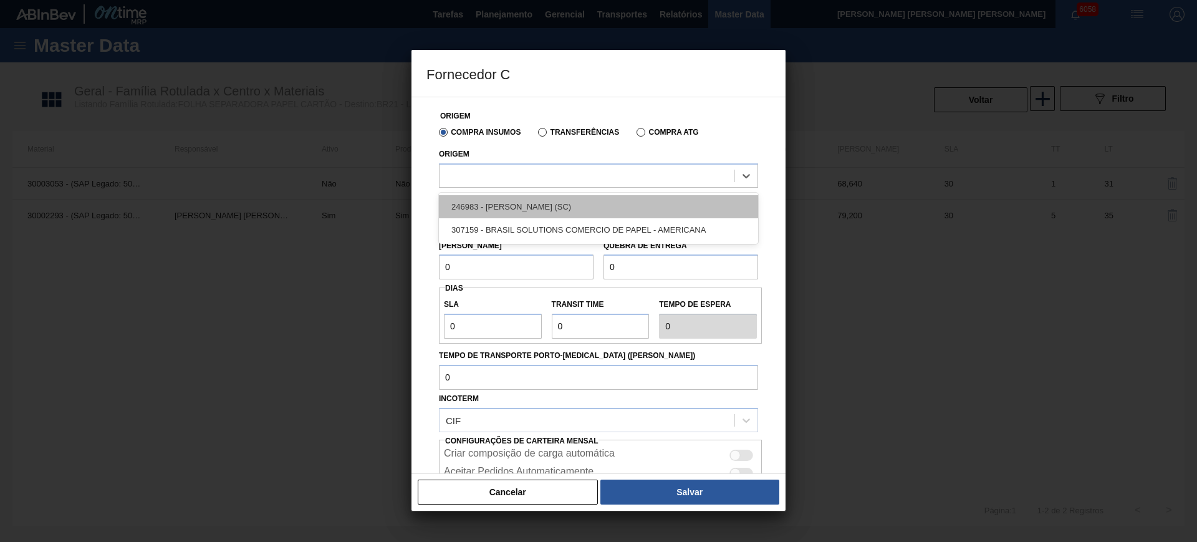
click at [632, 204] on div "246983 - HEIDRICH - TAIO (SC)" at bounding box center [598, 206] width 319 height 23
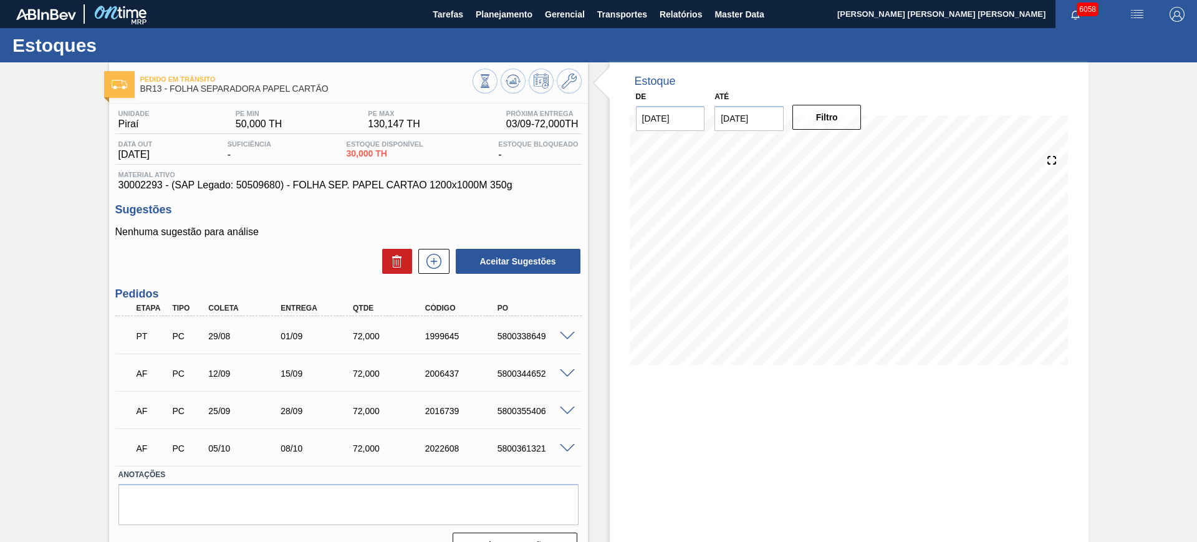
click at [150, 181] on span "30002293 - (SAP Legado: 50509680) - FOLHA SEP. PAPEL CARTAO 1200x1000M 350g" at bounding box center [348, 185] width 460 height 11
copy span "30002293"
click at [389, 97] on div "Pedido [PERSON_NAME] BR13 - FOLHA SEPARADORA PAPEL CARTÃO" at bounding box center [306, 84] width 332 height 28
click at [267, 183] on span "30002293 - (SAP Legado: 50509680) - FOLHA SEP. PAPEL CARTAO 1200x1000M 350g" at bounding box center [348, 185] width 460 height 11
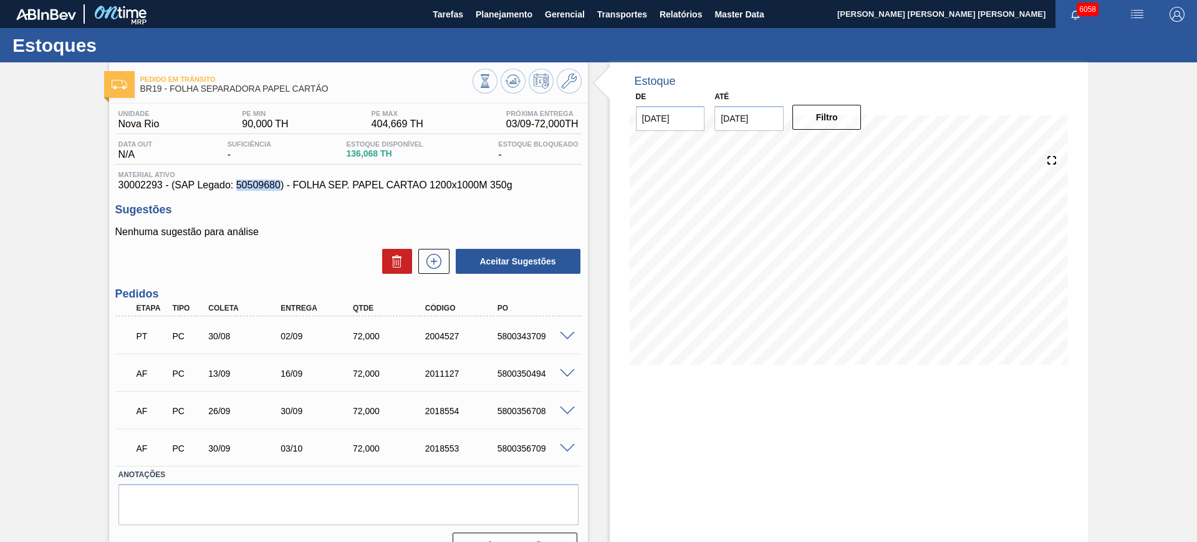
click at [267, 183] on span "30002293 - (SAP Legado: 50509680) - FOLHA SEP. PAPEL CARTAO 1200x1000M 350g" at bounding box center [348, 185] width 460 height 11
copy span "50509680"
